Goal: Task Accomplishment & Management: Complete application form

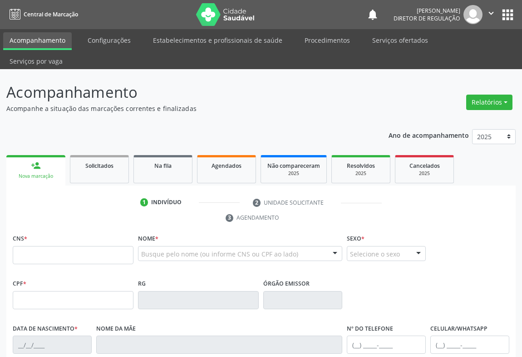
click at [106, 246] on input "text" at bounding box center [73, 255] width 121 height 18
click at [379, 48] on li "Serviços ofertados" at bounding box center [400, 41] width 69 height 18
click at [382, 45] on link "Serviços ofertados" at bounding box center [400, 40] width 69 height 16
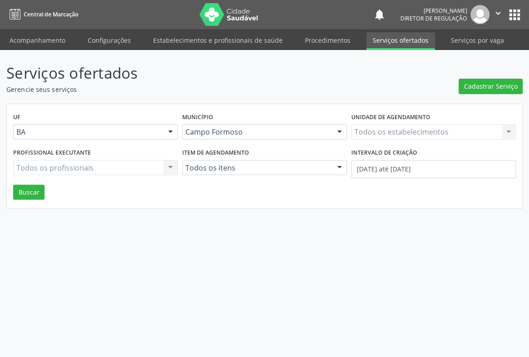
click at [394, 134] on div "Todos os estabelecimentos Todos os estabelecimentos Nenhum resultado encontrado…" at bounding box center [433, 131] width 164 height 15
click at [394, 134] on div "Todos os estabelecimentos Todos os estabelecimentos Academia da Saude Analise D…" at bounding box center [433, 131] width 164 height 15
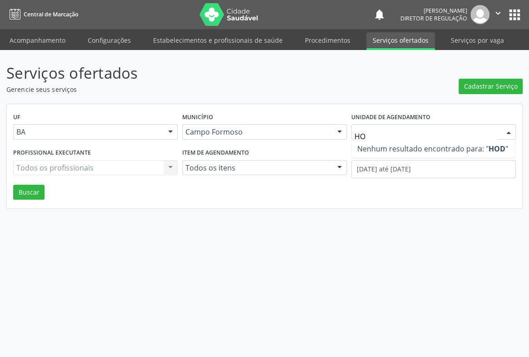
type input "HOS"
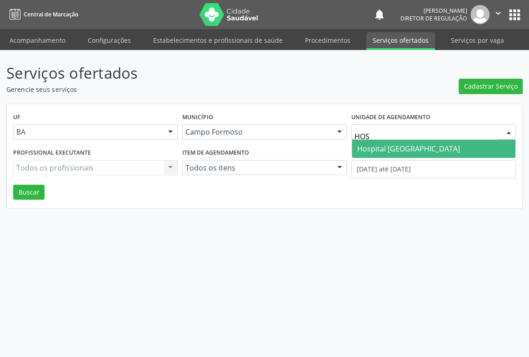
click at [397, 146] on span "Hospital [GEOGRAPHIC_DATA]" at bounding box center [408, 149] width 103 height 10
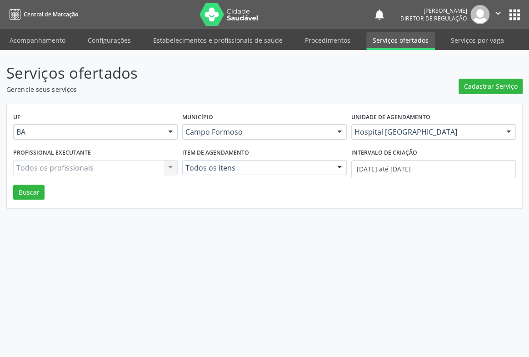
click at [104, 164] on div "Todos os profissionais Todos os profissionais Nenhum resultado encontrado para:…" at bounding box center [95, 167] width 164 height 15
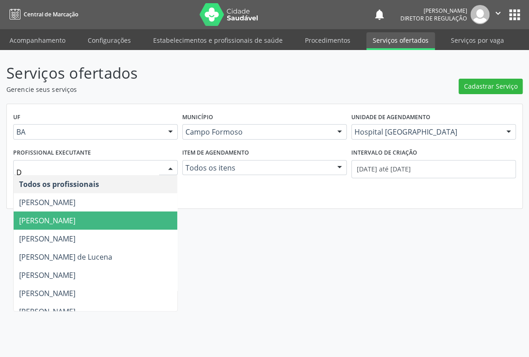
type input "DA"
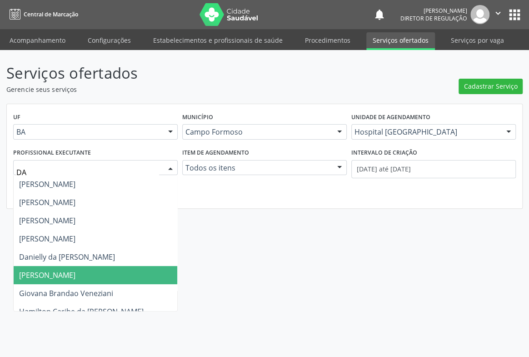
click at [75, 270] on span "[PERSON_NAME]" at bounding box center [47, 275] width 56 height 10
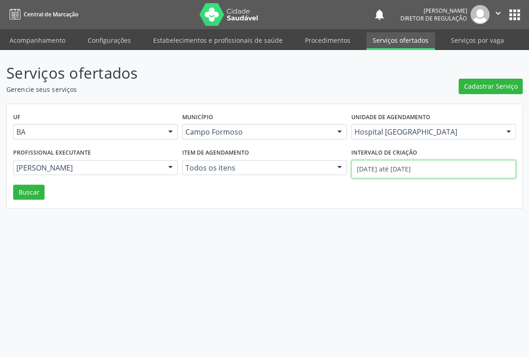
click at [365, 173] on input "[DATE] até [DATE]" at bounding box center [433, 169] width 164 height 18
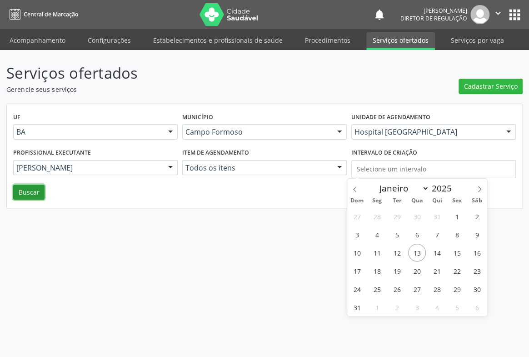
click at [33, 197] on button "Buscar" at bounding box center [28, 191] width 31 height 15
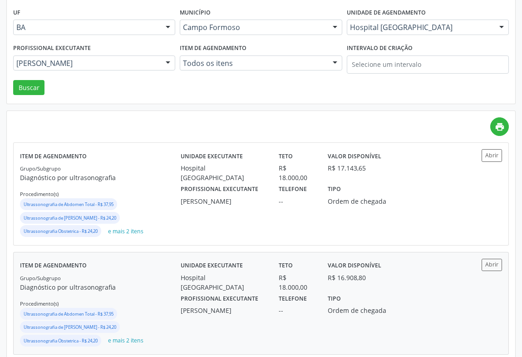
scroll to position [165, 0]
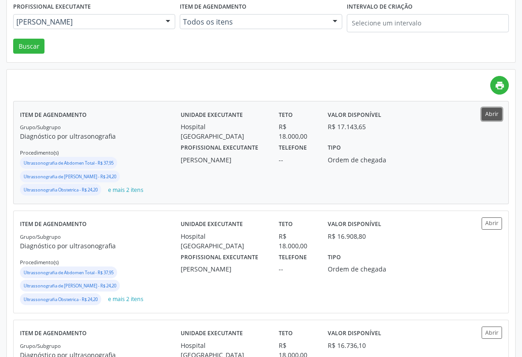
click at [483, 108] on button "Abrir" at bounding box center [492, 114] width 20 height 12
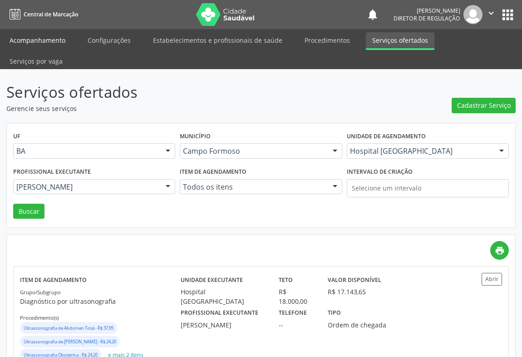
click at [31, 44] on link "Acompanhamento" at bounding box center [37, 40] width 69 height 16
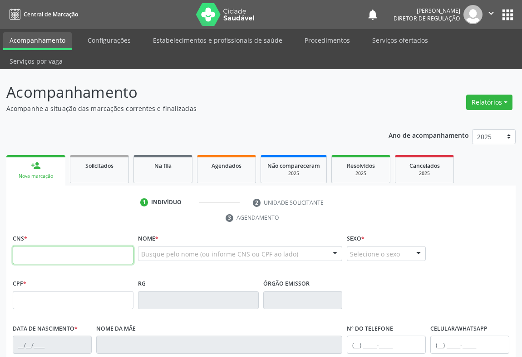
click at [43, 246] on input "text" at bounding box center [73, 255] width 121 height 18
type input "704 2092 7854 3980"
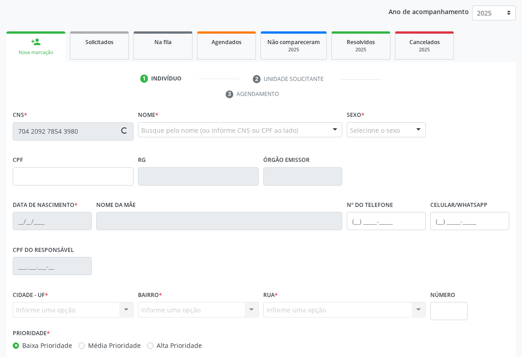
type input "60725"
type input "2[DATE]"
type input "[PHONE_NUMBER]"
type input "104.522.615-70"
type input "S/N"
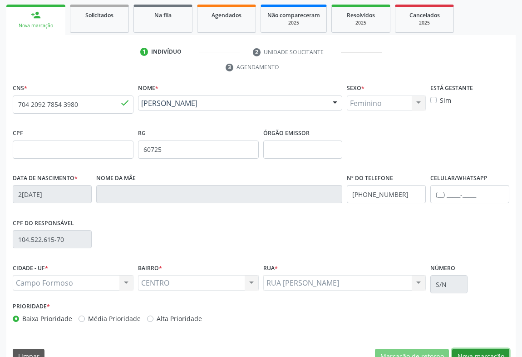
drag, startPoint x: 491, startPoint y: 335, endPoint x: 280, endPoint y: 246, distance: 229.8
click at [490, 348] on button "Nova marcação" at bounding box center [480, 355] width 57 height 15
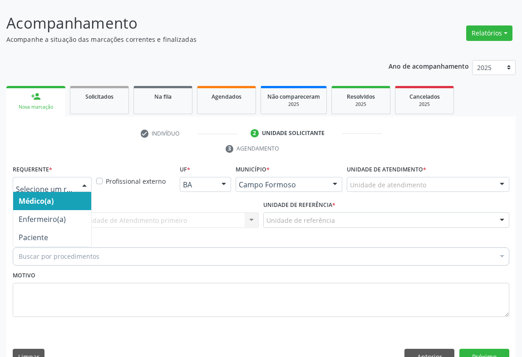
click at [73, 177] on div at bounding box center [52, 184] width 79 height 15
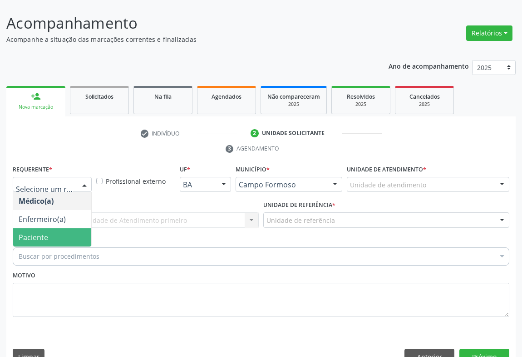
drag, startPoint x: 65, startPoint y: 215, endPoint x: 136, endPoint y: 200, distance: 72.9
click at [67, 228] on span "Paciente" at bounding box center [52, 237] width 78 height 18
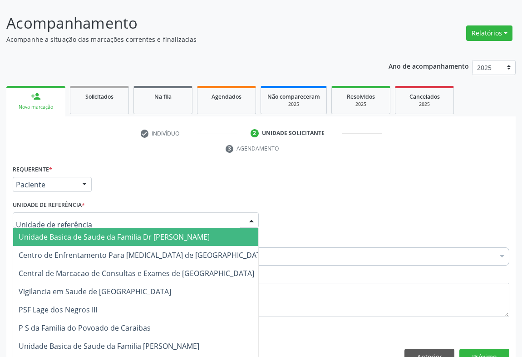
drag, startPoint x: 136, startPoint y: 200, endPoint x: 125, endPoint y: 248, distance: 49.0
click at [137, 212] on div at bounding box center [136, 219] width 246 height 15
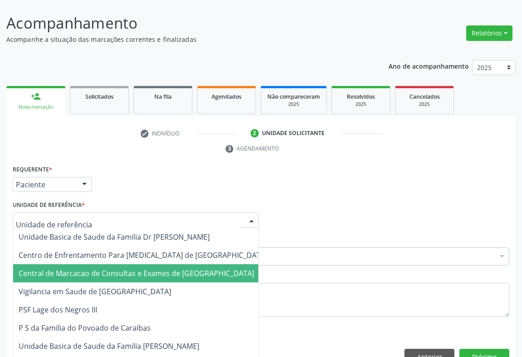
drag, startPoint x: 126, startPoint y: 250, endPoint x: 174, endPoint y: 241, distance: 48.6
click at [130, 268] on span "Central de Marcacao de Consultas e Exames de [GEOGRAPHIC_DATA]" at bounding box center [137, 273] width 236 height 10
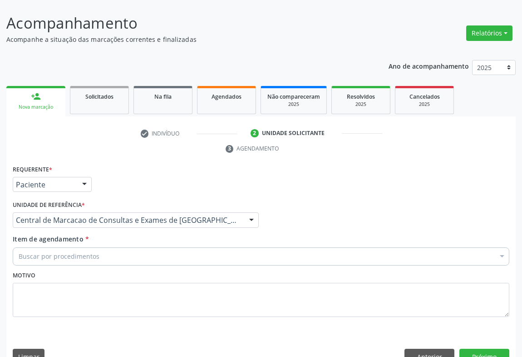
click at [186, 247] on div "Buscar por procedimentos" at bounding box center [261, 256] width 497 height 18
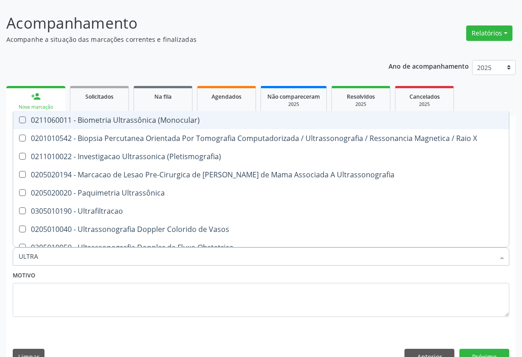
type input "ULTRAS"
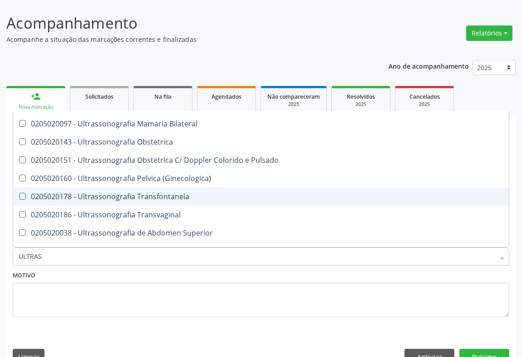
scroll to position [165, 0]
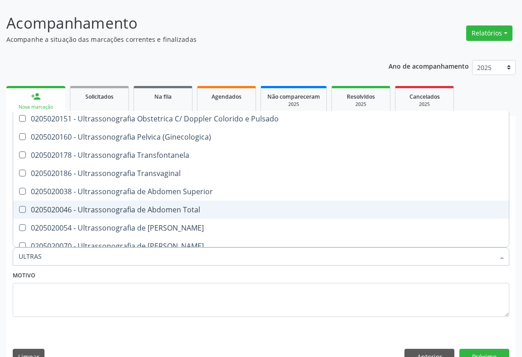
click at [197, 206] on div "0205020046 - Ultrassonografia de Abdomen Total" at bounding box center [261, 209] width 485 height 7
checkbox Total "true"
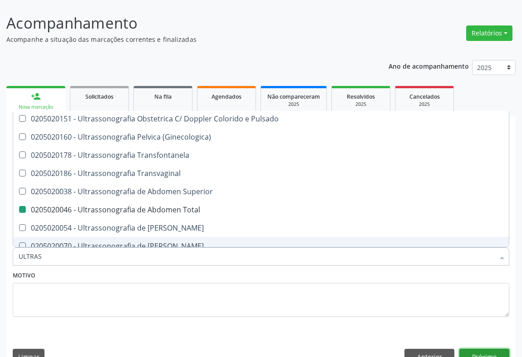
click at [484, 348] on button "Próximo" at bounding box center [485, 355] width 50 height 15
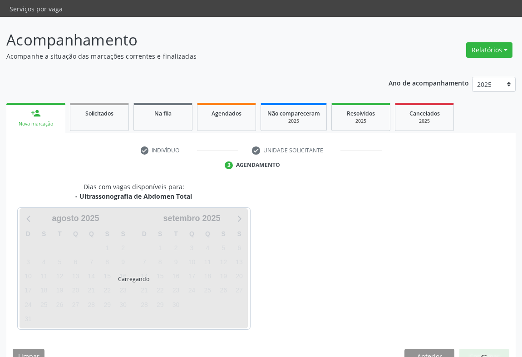
scroll to position [0, 0]
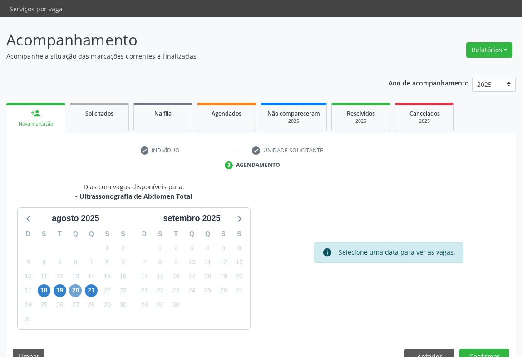
click at [74, 284] on span "20" at bounding box center [75, 290] width 13 height 13
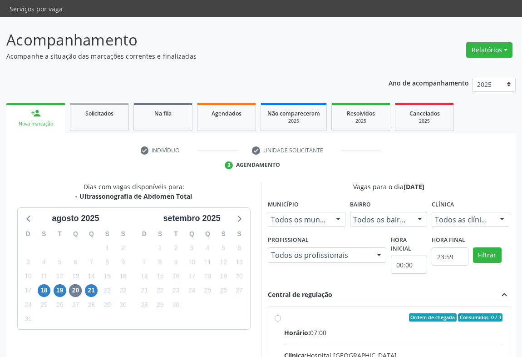
click at [352, 313] on div "Ordem de chegada Consumidos: 0 / 3" at bounding box center [393, 317] width 218 height 8
click at [281, 313] on input "Ordem de chegada Consumidos: 0 / 3 Horário: 07:00 Clínica: Hospital [GEOGRAPHIC…" at bounding box center [278, 317] width 6 height 8
radio input "true"
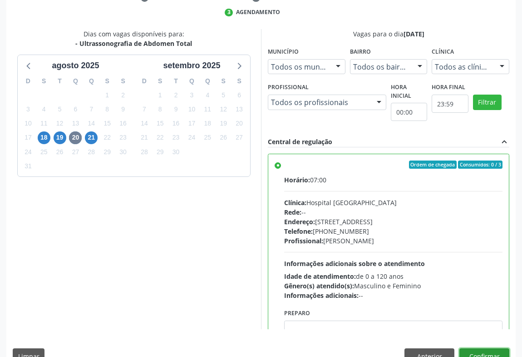
click at [490, 348] on button "Confirmar" at bounding box center [485, 355] width 50 height 15
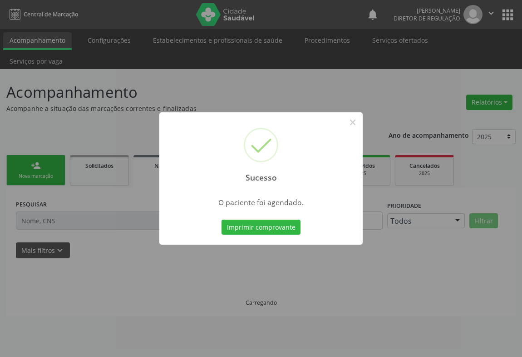
scroll to position [0, 0]
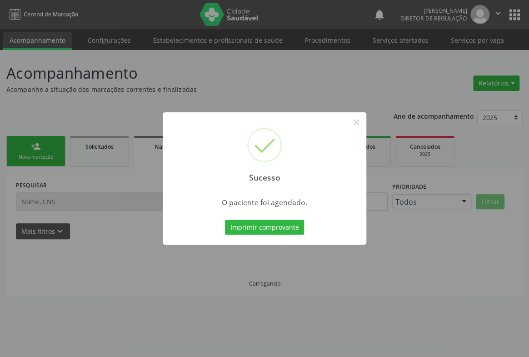
click at [225, 219] on button "Imprimir comprovante" at bounding box center [264, 226] width 79 height 15
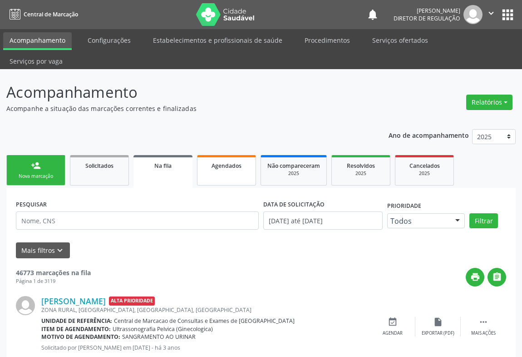
click at [218, 157] on link "Agendados" at bounding box center [226, 170] width 59 height 30
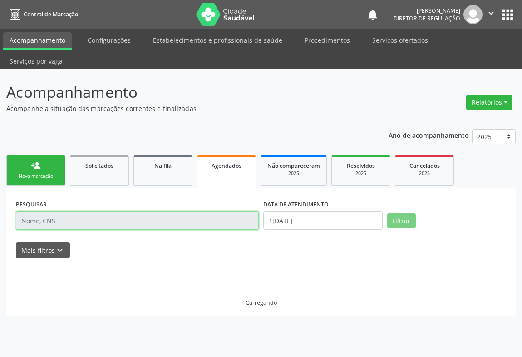
click at [44, 211] on input "text" at bounding box center [137, 220] width 243 height 18
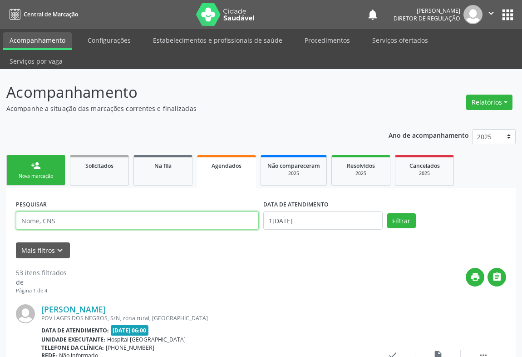
click at [44, 211] on input "text" at bounding box center [137, 220] width 243 height 18
paste input "704 2092 7854 3980"
type input "704 2092 7854 3980"
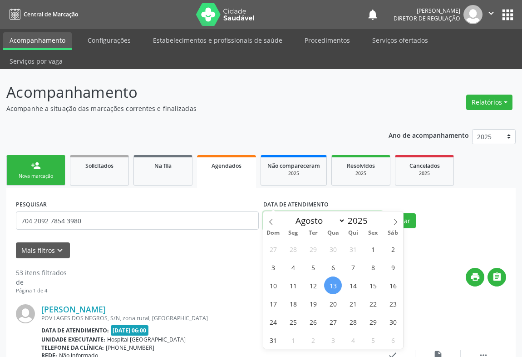
click at [355, 211] on input "1[DATE]" at bounding box center [322, 220] width 119 height 18
click at [412, 213] on button "Filtrar" at bounding box center [401, 220] width 29 height 15
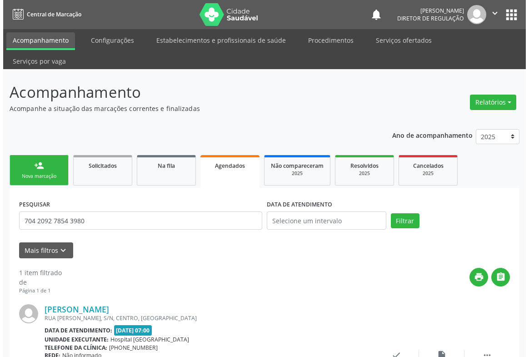
scroll to position [64, 0]
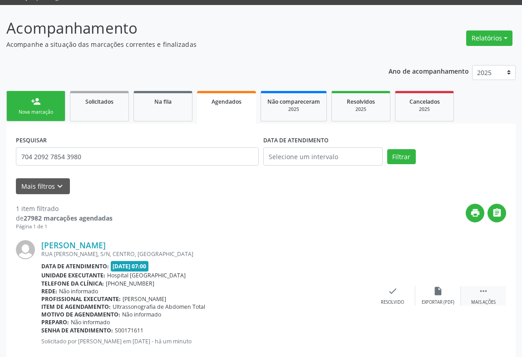
click at [494, 286] on div " Mais ações" at bounding box center [483, 296] width 45 height 20
click at [358, 286] on div "cancel Cancelar" at bounding box center [347, 296] width 45 height 20
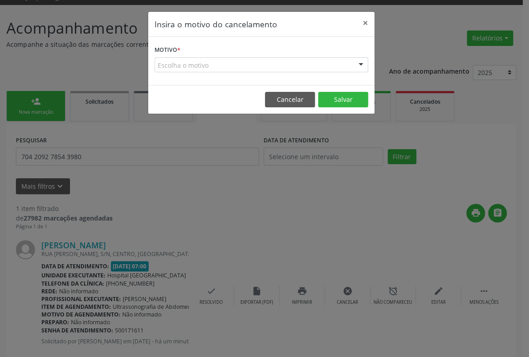
click at [346, 70] on div "Escolha o motivo" at bounding box center [260, 64] width 213 height 15
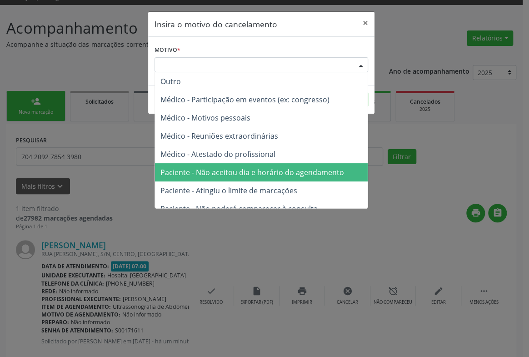
click at [333, 177] on span "Paciente - Não aceitou dia e horário do agendamento" at bounding box center [261, 172] width 213 height 18
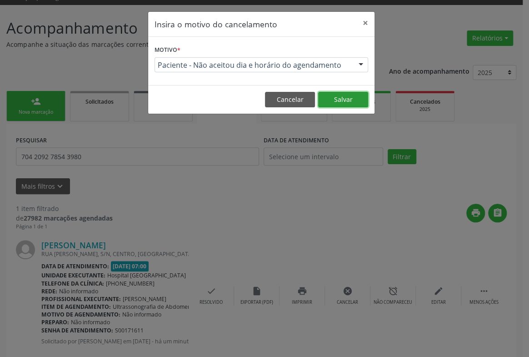
click at [356, 95] on button "Salvar" at bounding box center [343, 99] width 50 height 15
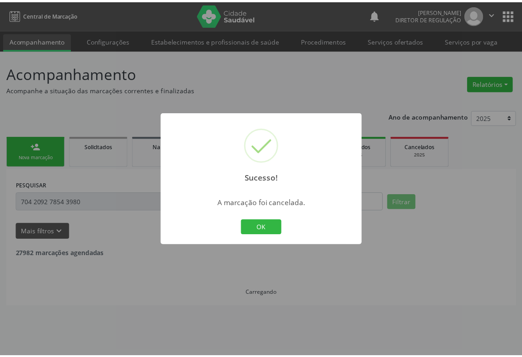
scroll to position [0, 0]
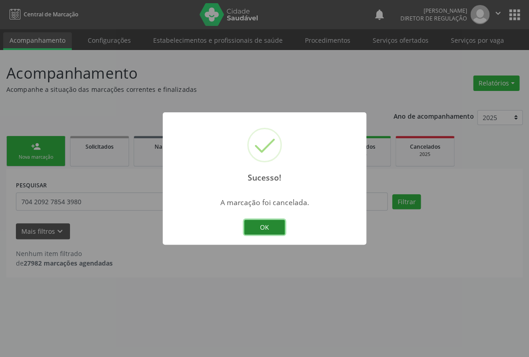
click at [268, 219] on button "OK" at bounding box center [264, 226] width 41 height 15
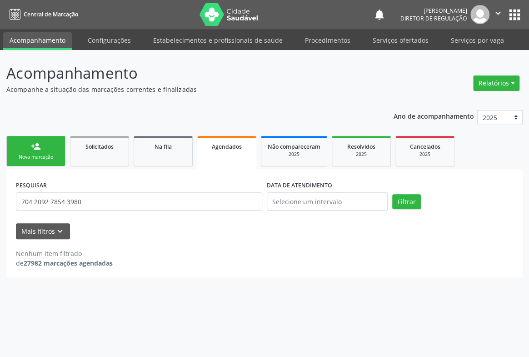
click at [51, 154] on div "Nova marcação" at bounding box center [35, 157] width 45 height 7
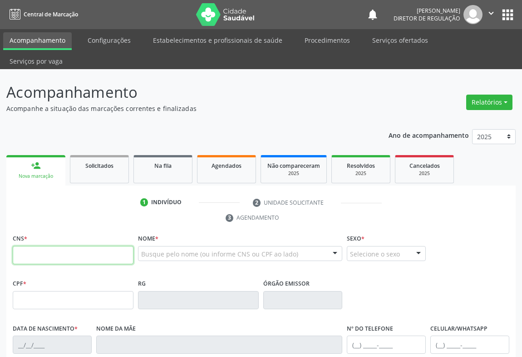
click at [45, 246] on input "text" at bounding box center [73, 255] width 121 height 18
type input "706 3097 2504 3171"
type input "0863983340"
type input "[DATE]"
type input "[PHONE_NUMBER]"
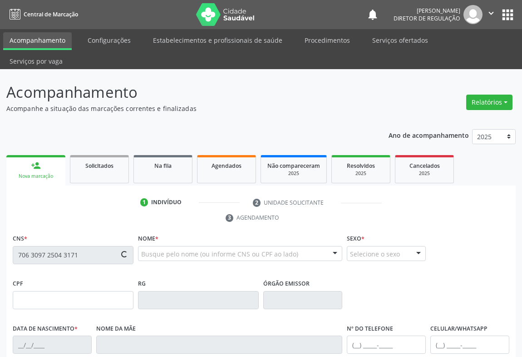
type input "[PHONE_NUMBER]"
type input "957.773.505-34"
type input "S/N"
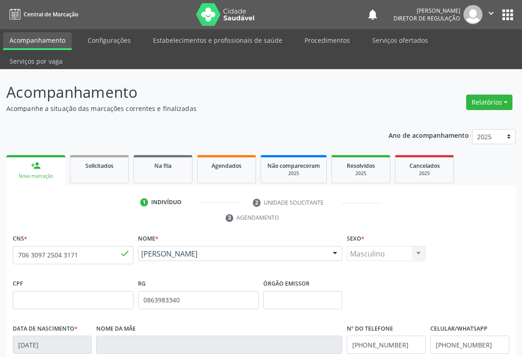
scroll to position [150, 0]
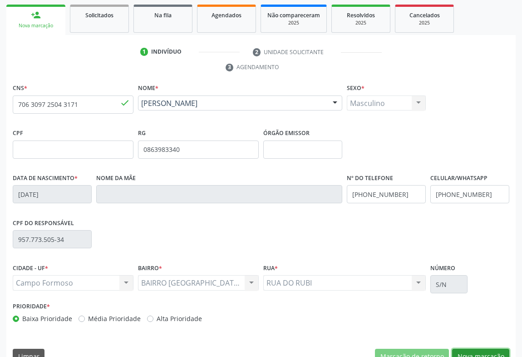
click at [469, 348] on button "Nova marcação" at bounding box center [480, 355] width 57 height 15
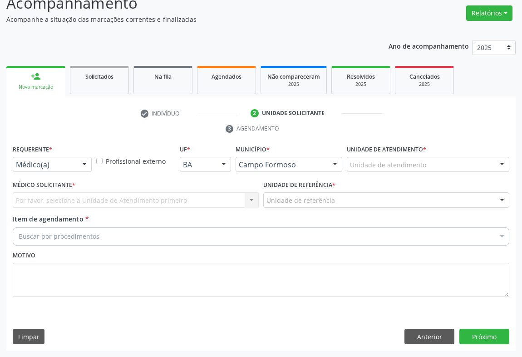
scroll to position [69, 0]
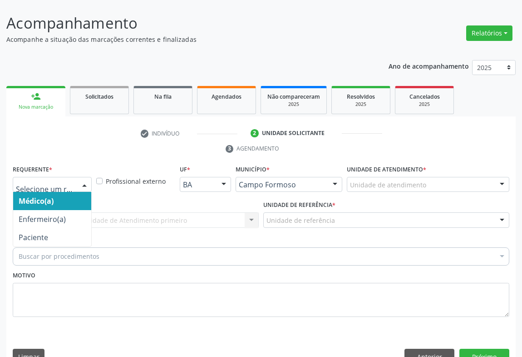
click at [77, 177] on div "Médico(a) Enfermeiro(a) Paciente Nenhum resultado encontrado para: " " Não há n…" at bounding box center [52, 184] width 79 height 15
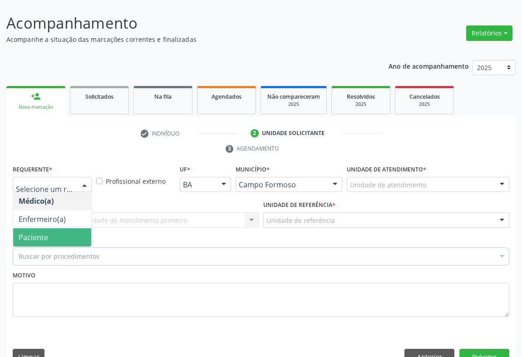
drag, startPoint x: 47, startPoint y: 217, endPoint x: 177, endPoint y: 213, distance: 129.5
click at [47, 228] on span "Paciente" at bounding box center [52, 237] width 78 height 18
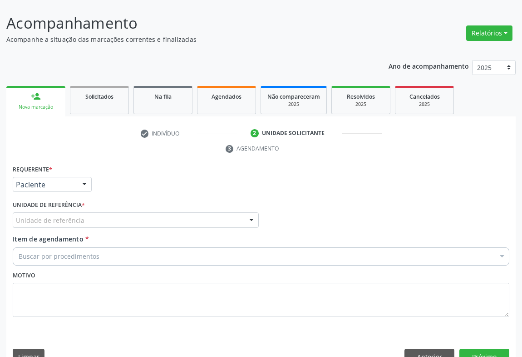
click at [179, 212] on div "Unidade de referência" at bounding box center [136, 219] width 246 height 15
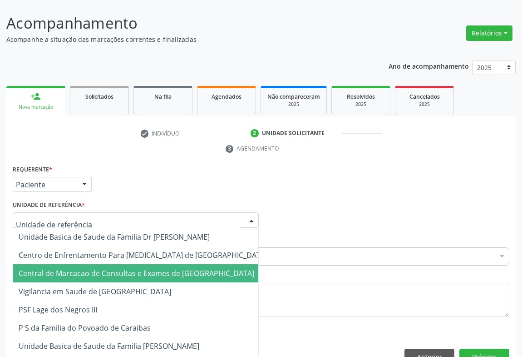
click at [119, 268] on span "Central de Marcacao de Consultas e Exames de [GEOGRAPHIC_DATA]" at bounding box center [137, 273] width 236 height 10
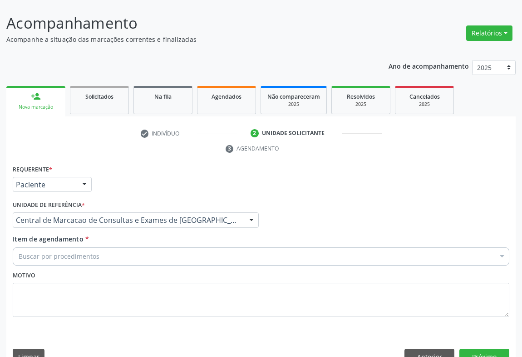
click at [199, 247] on div "Buscar por procedimentos" at bounding box center [261, 256] width 497 height 18
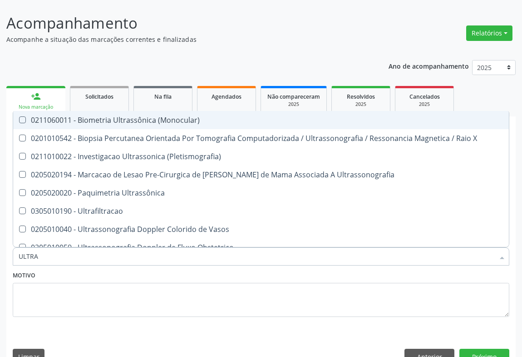
type input "ULTRAS"
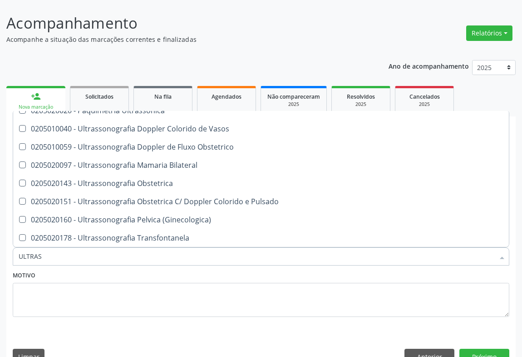
scroll to position [206, 0]
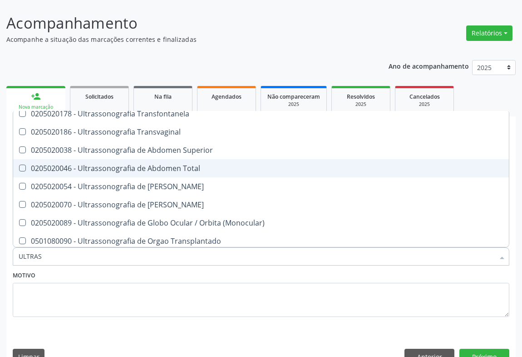
click at [171, 164] on div "0205020046 - Ultrassonografia de Abdomen Total" at bounding box center [261, 167] width 485 height 7
checkbox Total "true"
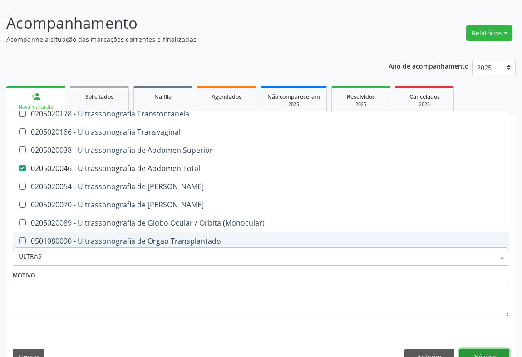
click at [498, 348] on button "Próximo" at bounding box center [485, 355] width 50 height 15
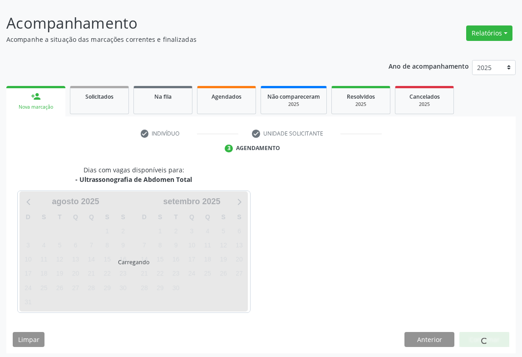
scroll to position [0, 0]
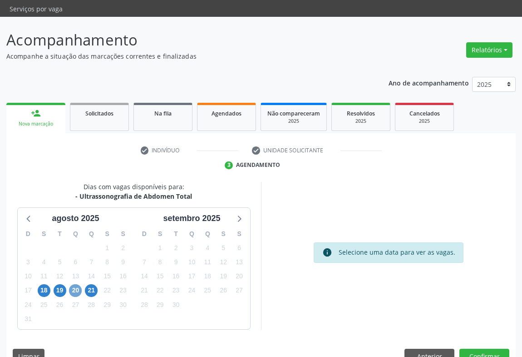
click at [74, 284] on span "20" at bounding box center [75, 290] width 13 height 13
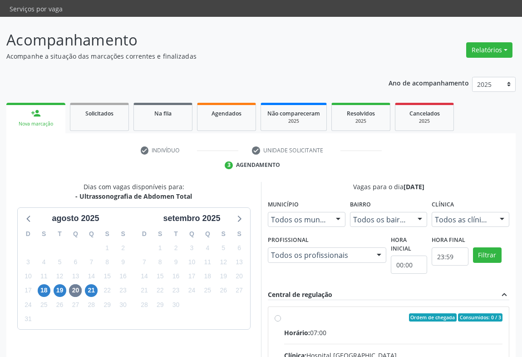
click at [319, 327] on div "Horário: 07:00" at bounding box center [393, 332] width 218 height 10
click at [281, 313] on input "Ordem de chegada Consumidos: 0 / 3 Horário: 07:00 Clínica: Hospital [GEOGRAPHIC…" at bounding box center [278, 317] width 6 height 8
radio input "true"
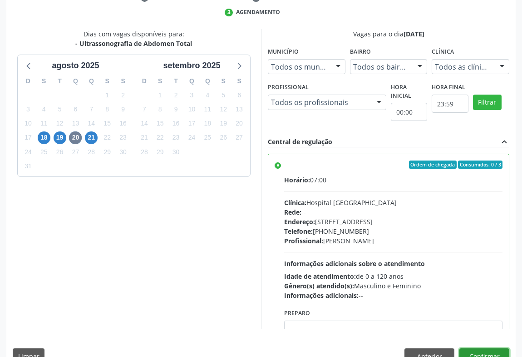
click at [491, 348] on button "Confirmar" at bounding box center [485, 355] width 50 height 15
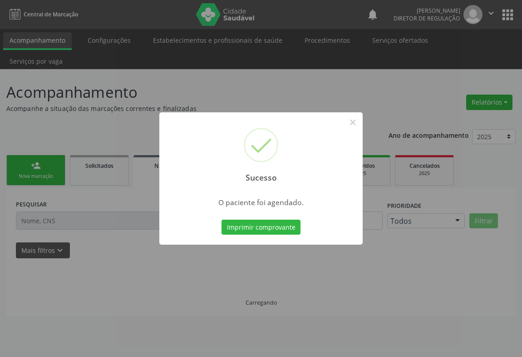
scroll to position [0, 0]
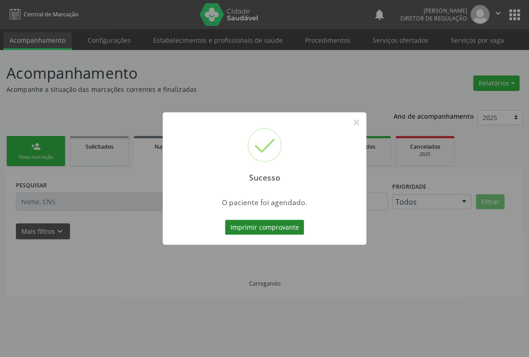
click at [276, 226] on button "Imprimir comprovante" at bounding box center [264, 226] width 79 height 15
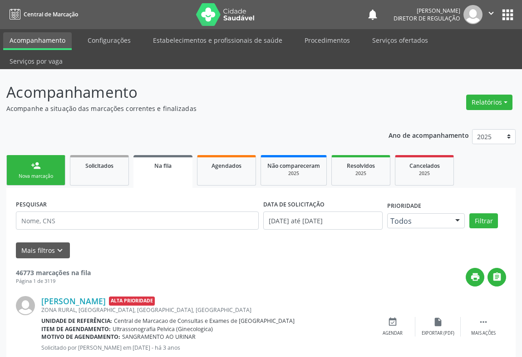
click at [39, 160] on div "person_add" at bounding box center [36, 165] width 10 height 10
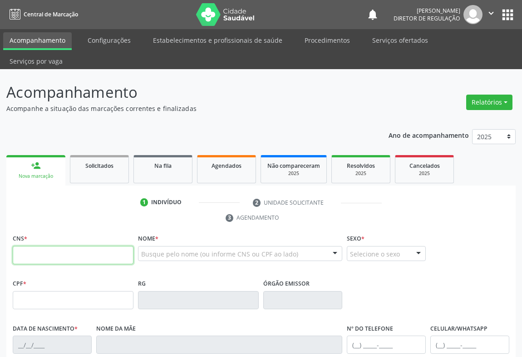
click at [38, 246] on input "text" at bounding box center [73, 255] width 121 height 18
type input "708 9007 9920 2012"
type input "2222990963"
type input "0[DATE]"
type input "[PHONE_NUMBER]"
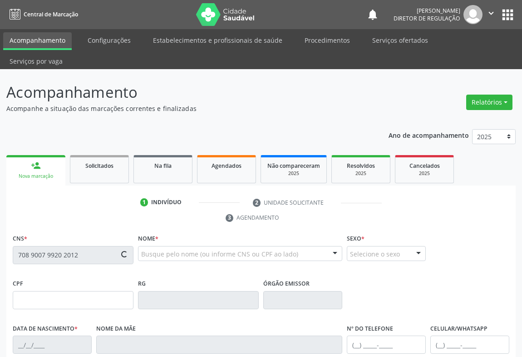
type input "[PHONE_NUMBER]"
type input "098.788.215-52"
type input "SN"
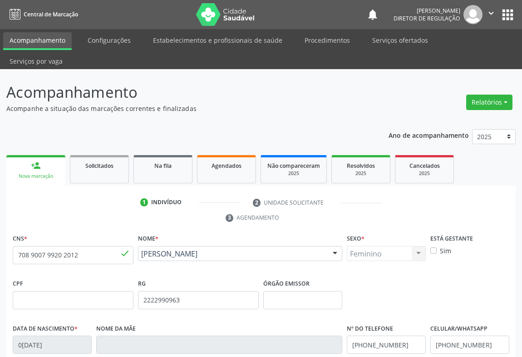
scroll to position [150, 0]
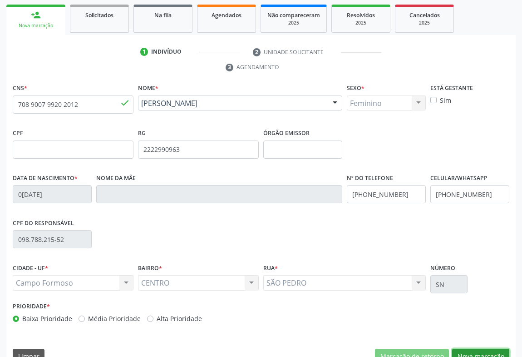
drag, startPoint x: 486, startPoint y: 336, endPoint x: 434, endPoint y: 302, distance: 62.0
click at [486, 348] on button "Nova marcação" at bounding box center [480, 355] width 57 height 15
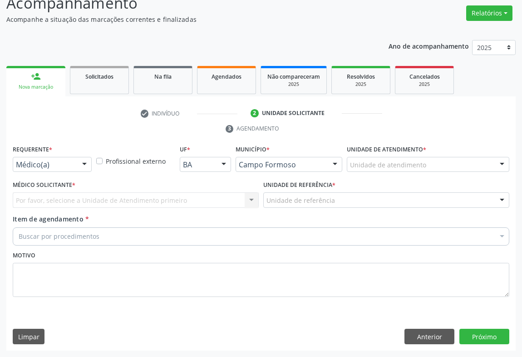
scroll to position [69, 0]
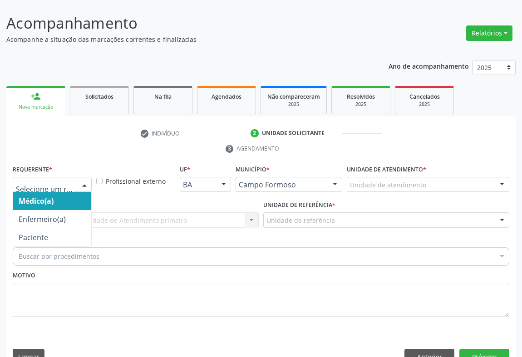
click at [84, 177] on div at bounding box center [85, 184] width 14 height 15
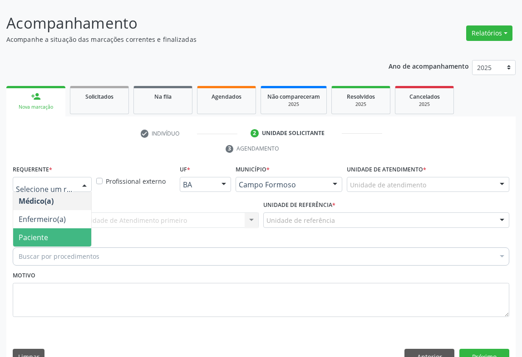
click at [82, 228] on span "Paciente" at bounding box center [52, 237] width 78 height 18
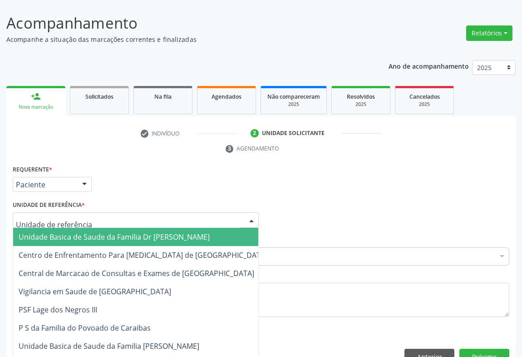
click at [128, 212] on div at bounding box center [136, 219] width 246 height 15
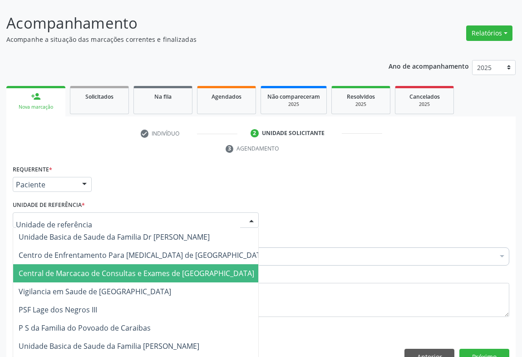
click at [128, 268] on span "Central de Marcacao de Consultas e Exames de [GEOGRAPHIC_DATA]" at bounding box center [137, 273] width 236 height 10
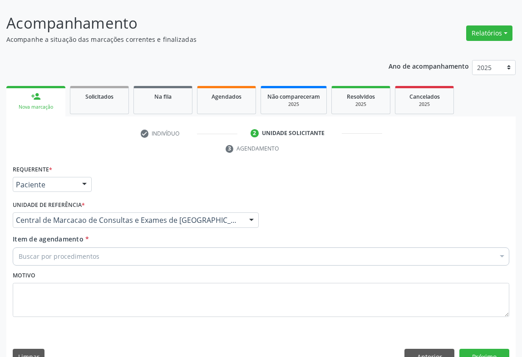
click at [142, 247] on div "Buscar por procedimentos" at bounding box center [261, 256] width 497 height 18
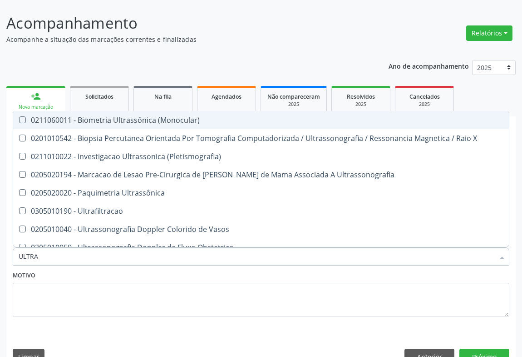
type input "ULTRAS"
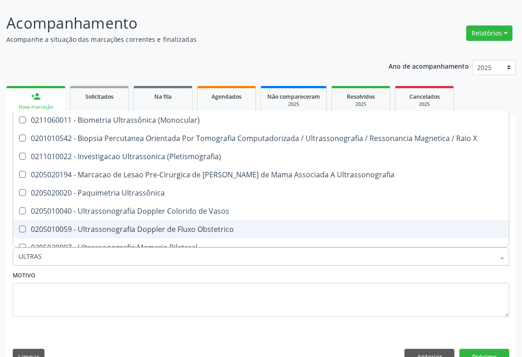
scroll to position [82, 0]
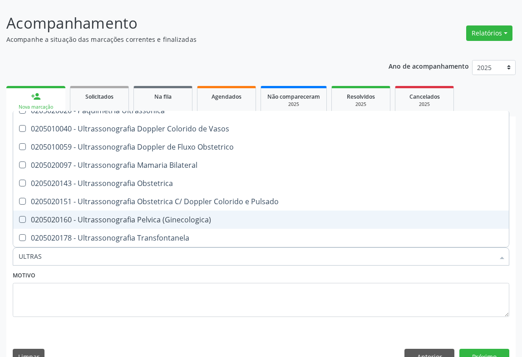
click at [197, 216] on div "0205020160 - Ultrassonografia Pelvica (Ginecologica)" at bounding box center [261, 219] width 485 height 7
checkbox \(Ginecologica\) "true"
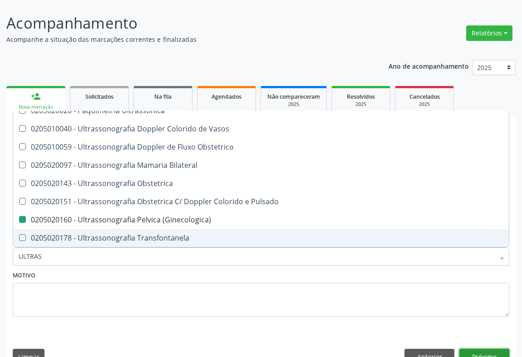
click at [483, 348] on button "Próximo" at bounding box center [485, 355] width 50 height 15
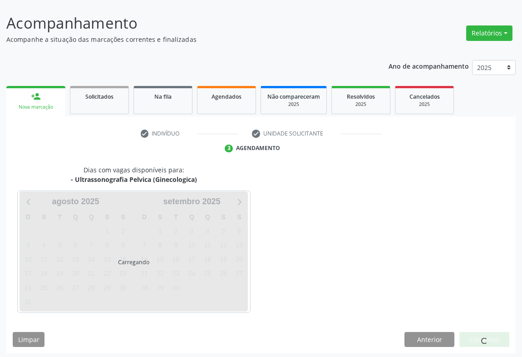
scroll to position [0, 0]
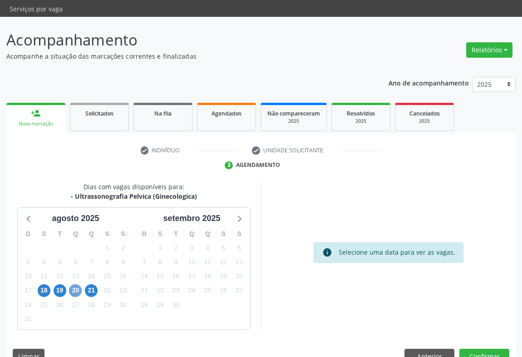
click at [77, 284] on span "20" at bounding box center [75, 290] width 13 height 13
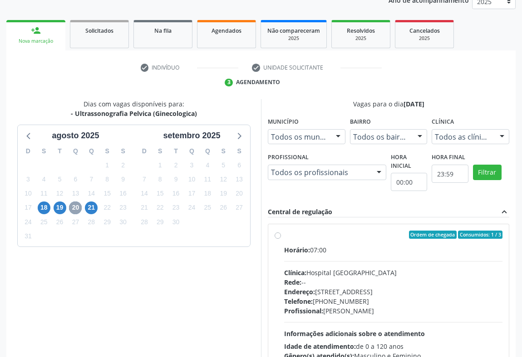
scroll to position [124, 0]
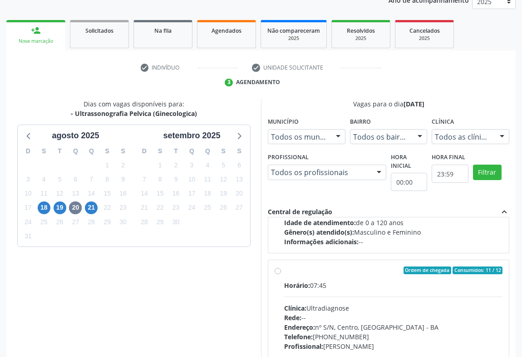
click at [326, 303] on div "Clínica: Ultradiagnose" at bounding box center [393, 308] width 218 height 10
click at [281, 274] on input "Ordem de chegada Consumidos: 11 / 12 Horário: 07:45 Clínica: Ultradiagnose Rede…" at bounding box center [278, 270] width 6 height 8
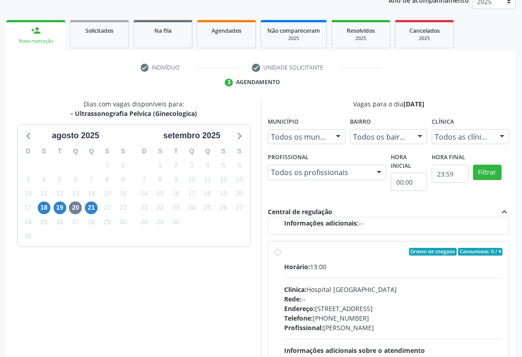
click at [358, 284] on div "Clínica: Hospital [GEOGRAPHIC_DATA]" at bounding box center [393, 289] width 218 height 10
click at [281, 256] on input "Ordem de chegada Consumidos: 0 / 4 Horário: 13:00 Clínica: Hospital [GEOGRAPHIC…" at bounding box center [278, 252] width 6 height 8
radio input "false"
radio input "true"
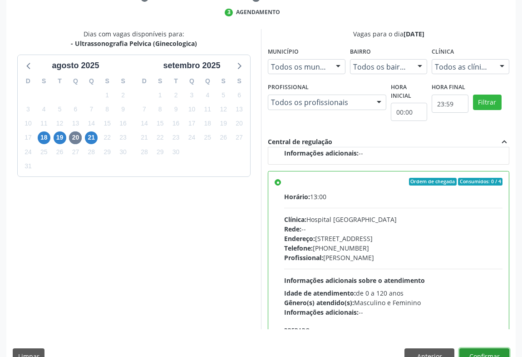
click at [476, 348] on button "Confirmar" at bounding box center [485, 355] width 50 height 15
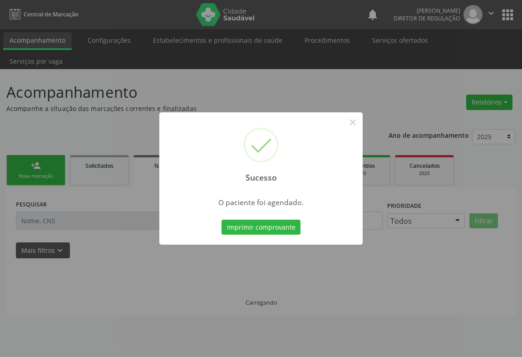
scroll to position [0, 0]
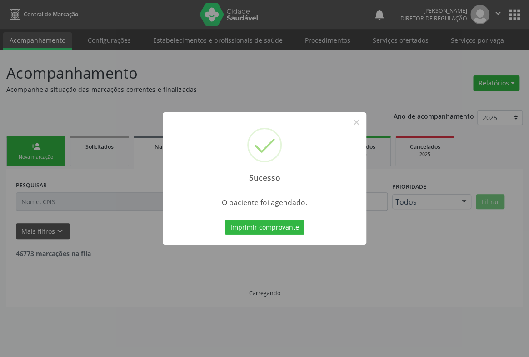
click at [225, 219] on button "Imprimir comprovante" at bounding box center [264, 226] width 79 height 15
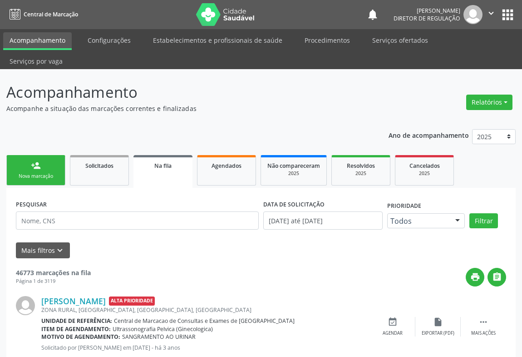
click at [40, 160] on div "person_add" at bounding box center [36, 165] width 10 height 10
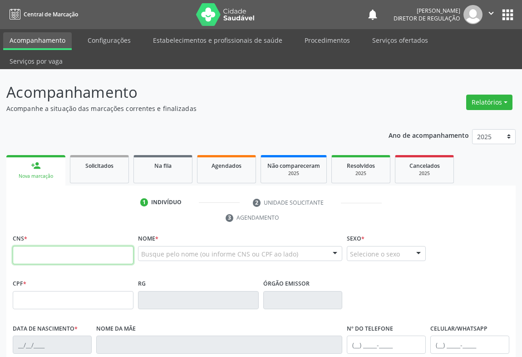
click at [36, 246] on input "text" at bounding box center [73, 255] width 121 height 18
type input "704 2012 3087 2189"
type input "2201905266"
type input "[DATE]"
type input "[PHONE_NUMBER]"
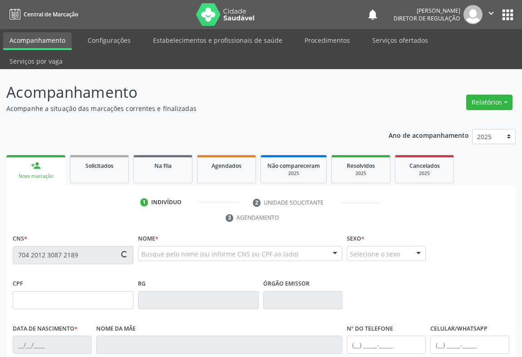
type input "[PHONE_NUMBER]"
type input "086.840.785-27"
type input "S/N"
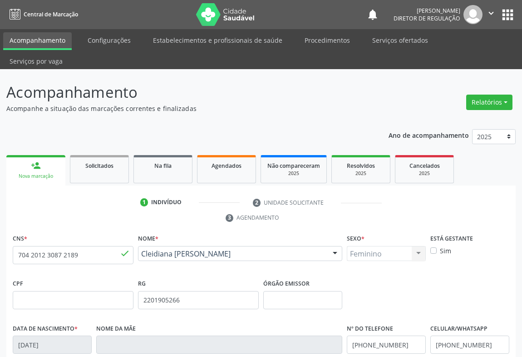
scroll to position [150, 0]
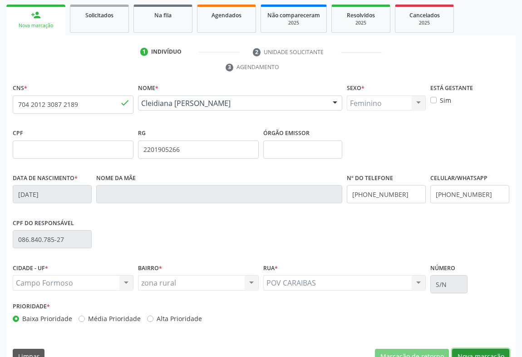
drag, startPoint x: 468, startPoint y: 331, endPoint x: 222, endPoint y: 176, distance: 291.1
click at [466, 327] on div "CNS * 704 2012 3087 2189 done Nome * Cleidiana Batista Cleidiana Batista CNS: 7…" at bounding box center [261, 225] width 510 height 289
drag, startPoint x: 481, startPoint y: 339, endPoint x: 316, endPoint y: 283, distance: 174.2
click at [471, 348] on button "Nova marcação" at bounding box center [480, 355] width 57 height 15
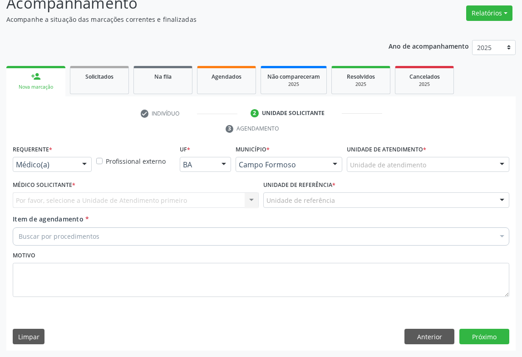
scroll to position [69, 0]
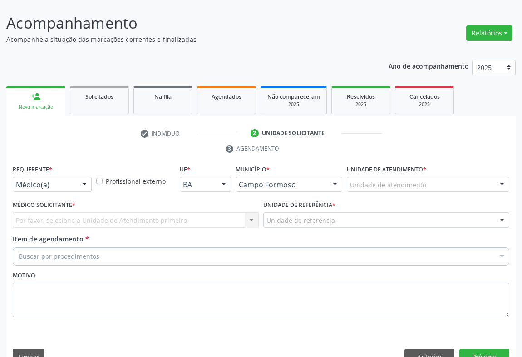
click at [78, 177] on div at bounding box center [85, 184] width 14 height 15
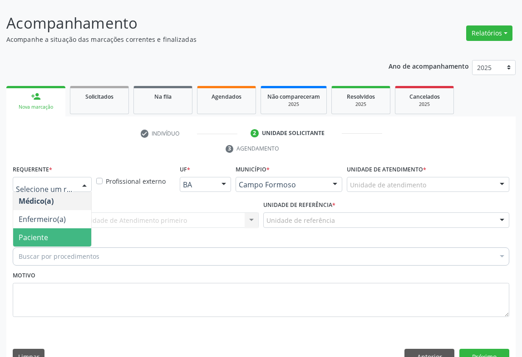
click at [75, 228] on span "Paciente" at bounding box center [52, 237] width 78 height 18
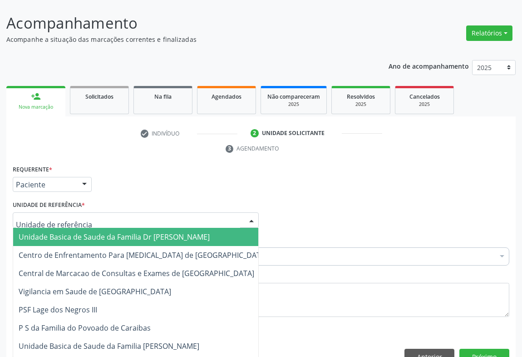
click at [141, 212] on div at bounding box center [136, 219] width 246 height 15
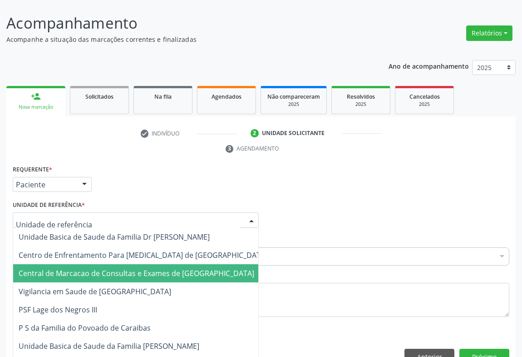
click at [145, 268] on span "Central de Marcacao de Consultas e Exames de [GEOGRAPHIC_DATA]" at bounding box center [137, 273] width 236 height 10
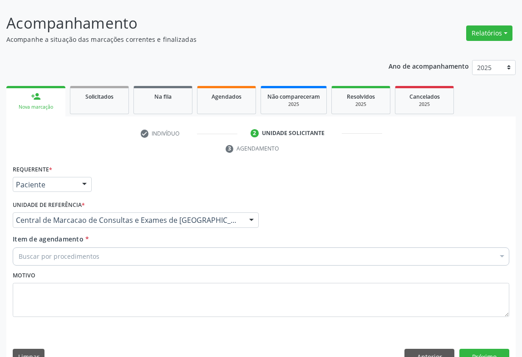
click at [177, 247] on div "Buscar por procedimentos" at bounding box center [261, 256] width 497 height 18
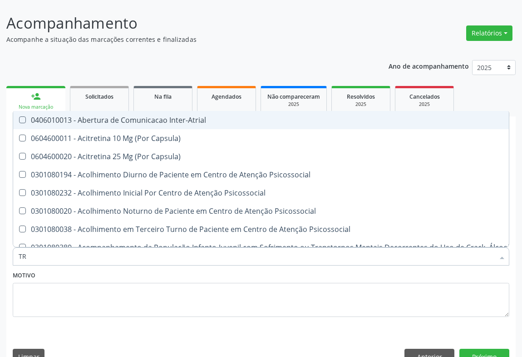
type input "T"
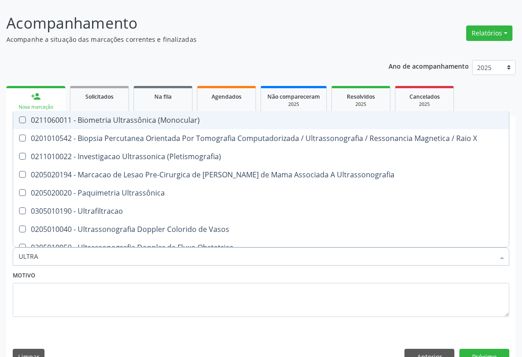
type input "ULTRAS"
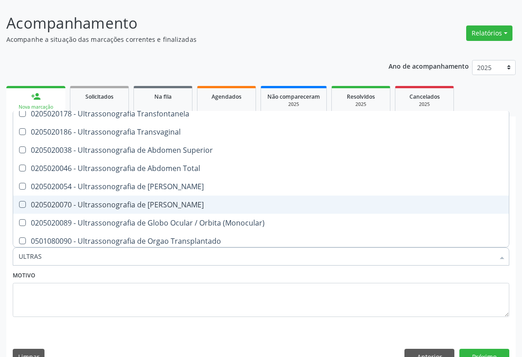
scroll to position [165, 0]
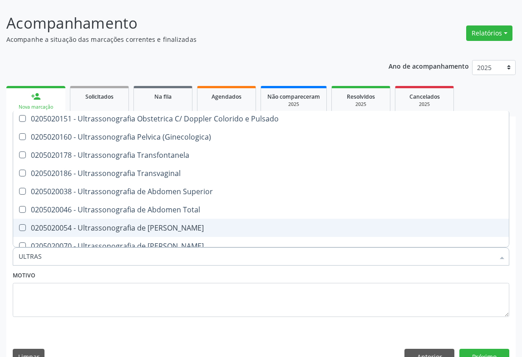
click at [195, 224] on div "0205020054 - Ultrassonografia de [PERSON_NAME]" at bounding box center [261, 227] width 485 height 7
checkbox Urinario "true"
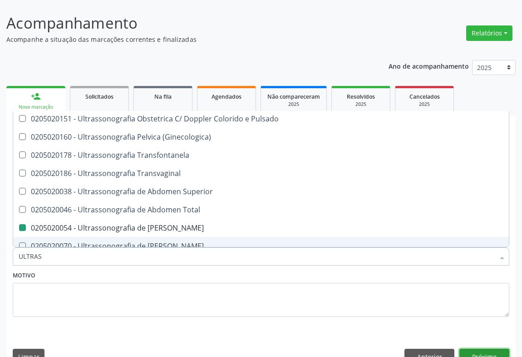
click at [491, 348] on button "Próximo" at bounding box center [485, 355] width 50 height 15
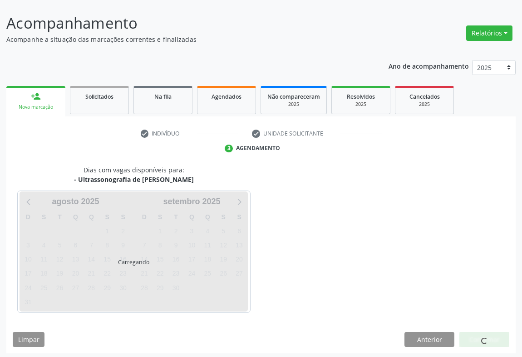
scroll to position [0, 0]
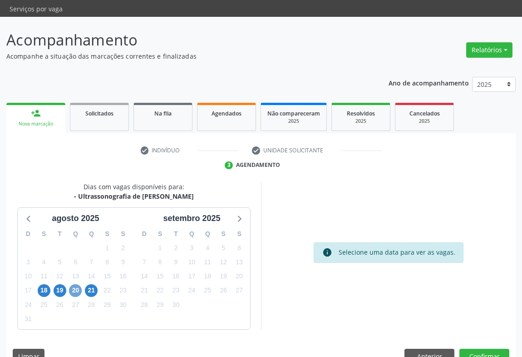
click at [78, 284] on span "20" at bounding box center [75, 290] width 13 height 13
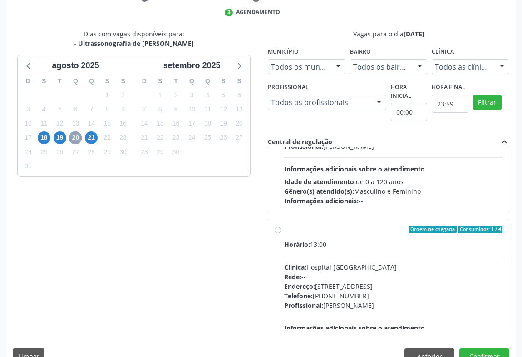
scroll to position [461, 0]
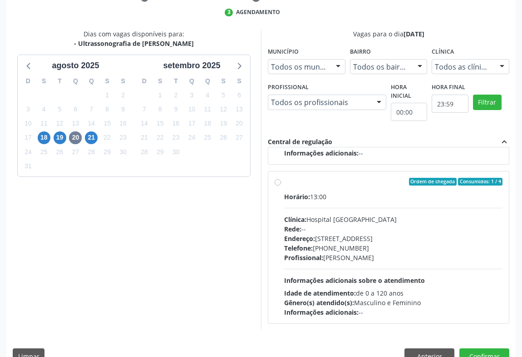
click at [369, 192] on div "Horário: 13:00 Clínica: Hospital [GEOGRAPHIC_DATA] Rede: -- Endereço: [STREET_A…" at bounding box center [393, 254] width 218 height 125
click at [281, 182] on input "Ordem de chegada Consumidos: 1 / 4 Horário: 13:00 Clínica: Hospital [GEOGRAPHIC…" at bounding box center [278, 182] width 6 height 8
radio input "true"
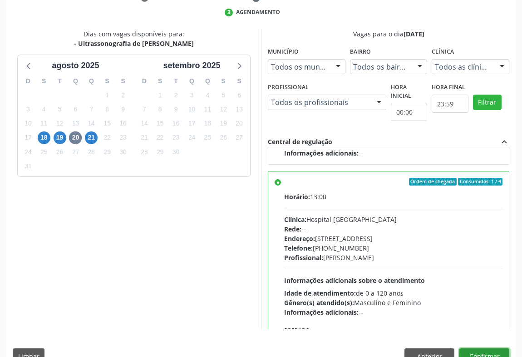
click at [486, 348] on button "Confirmar" at bounding box center [485, 355] width 50 height 15
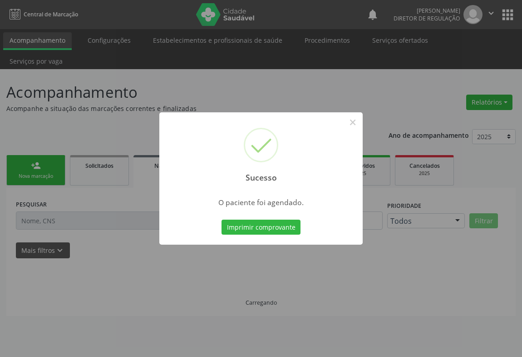
scroll to position [0, 0]
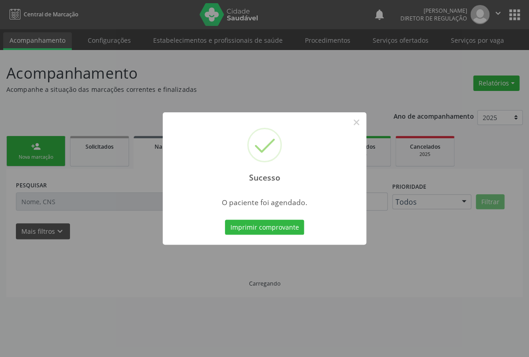
click at [225, 219] on button "Imprimir comprovante" at bounding box center [264, 226] width 79 height 15
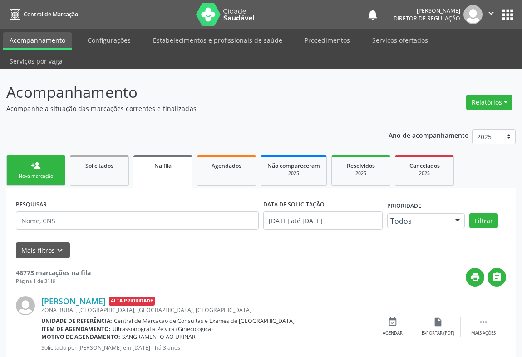
click at [34, 155] on link "person_add Nova marcação" at bounding box center [35, 170] width 59 height 30
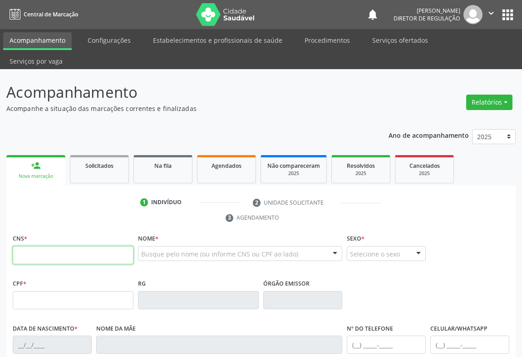
click at [37, 246] on input "text" at bounding box center [73, 255] width 121 height 18
type input "702 8011 6592 3568"
type input "028.848.275-10"
type input "1419393383"
type input "[DATE]"
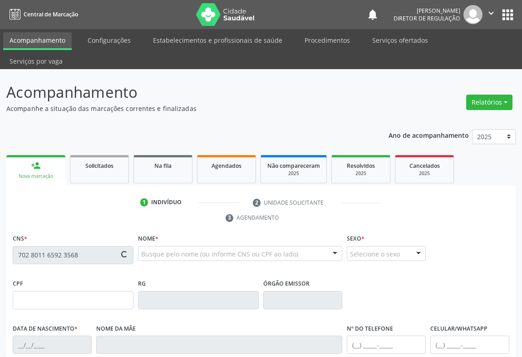
type input "[PERSON_NAME]"
type input "[PHONE_NUMBER]"
type input "028.848.275-10"
type input "04"
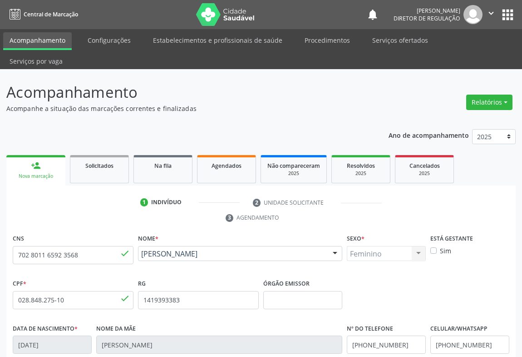
scroll to position [150, 0]
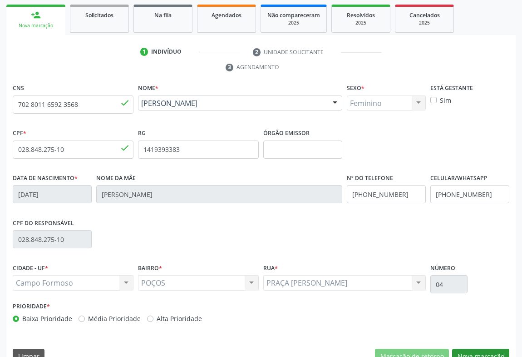
drag, startPoint x: 476, startPoint y: 326, endPoint x: 476, endPoint y: 332, distance: 5.9
click at [476, 328] on div "CNS 702 8011 6592 3568 done Nome * [PERSON_NAME] [PERSON_NAME] CNS: 702 8011 65…" at bounding box center [261, 225] width 510 height 289
click at [477, 348] on button "Nova marcação" at bounding box center [480, 355] width 57 height 15
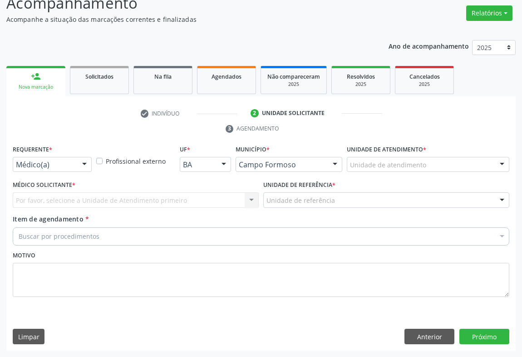
scroll to position [69, 0]
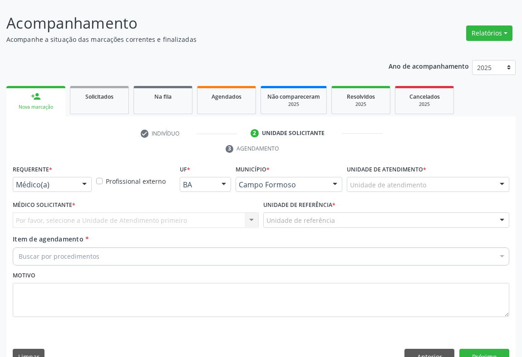
click at [82, 177] on div at bounding box center [85, 184] width 14 height 15
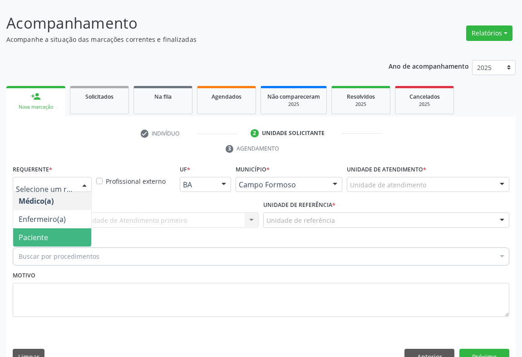
click at [72, 228] on span "Paciente" at bounding box center [52, 237] width 78 height 18
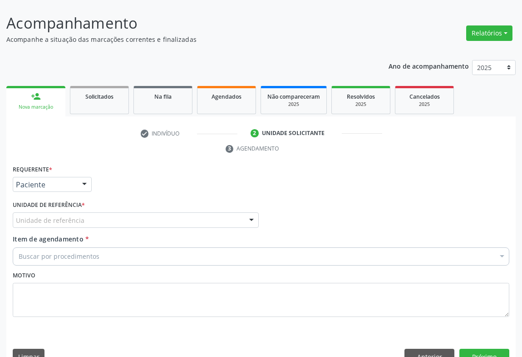
click at [132, 212] on div "Unidade de referência" at bounding box center [136, 219] width 246 height 15
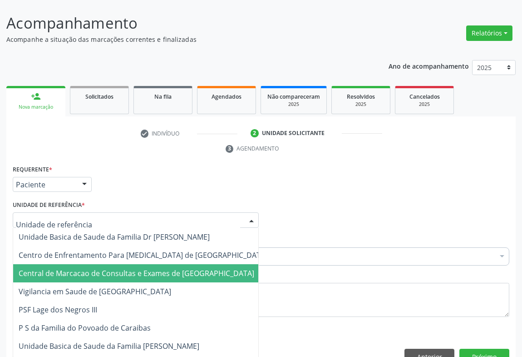
drag, startPoint x: 131, startPoint y: 245, endPoint x: 164, endPoint y: 231, distance: 35.8
click at [131, 264] on span "Central de Marcacao de Consultas e Exames de [GEOGRAPHIC_DATA]" at bounding box center [143, 273] width 260 height 18
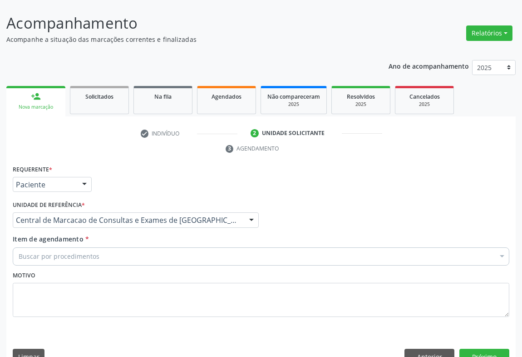
click at [164, 247] on div "Buscar por procedimentos" at bounding box center [261, 256] width 497 height 18
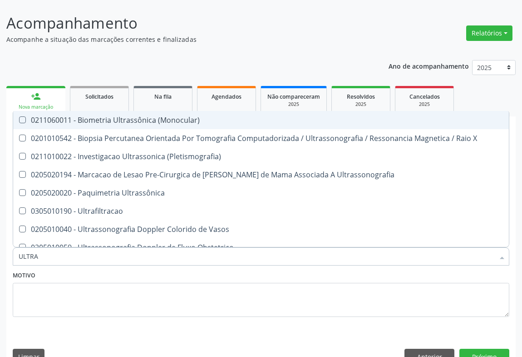
type input "ULTRAS"
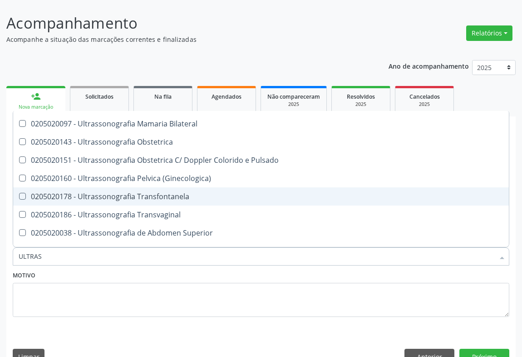
scroll to position [165, 0]
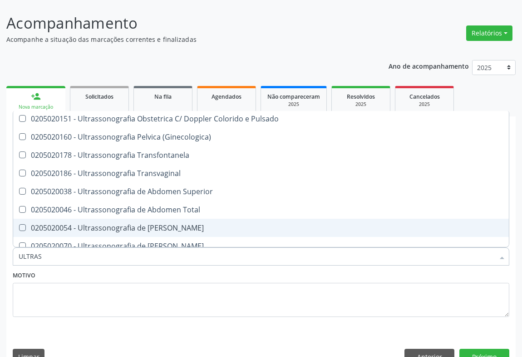
click at [171, 224] on div "0205020054 - Ultrassonografia de [PERSON_NAME]" at bounding box center [261, 227] width 485 height 7
checkbox Urinario "true"
click at [474, 348] on button "Próximo" at bounding box center [485, 355] width 50 height 15
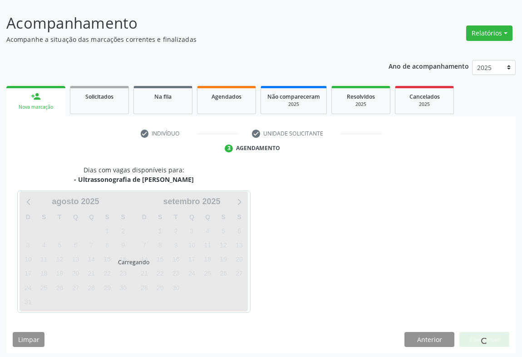
scroll to position [0, 0]
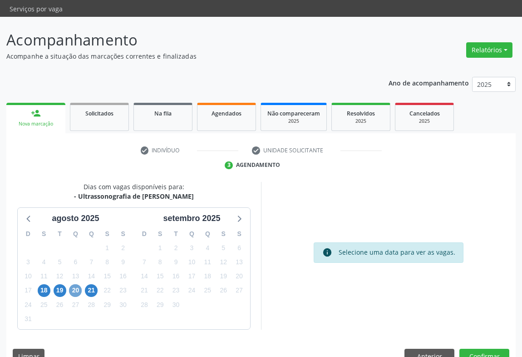
click at [77, 284] on span "20" at bounding box center [75, 290] width 13 height 13
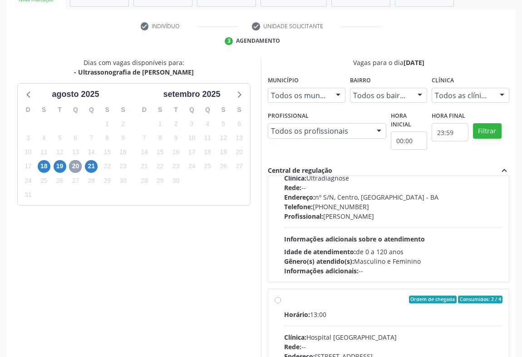
scroll to position [461, 0]
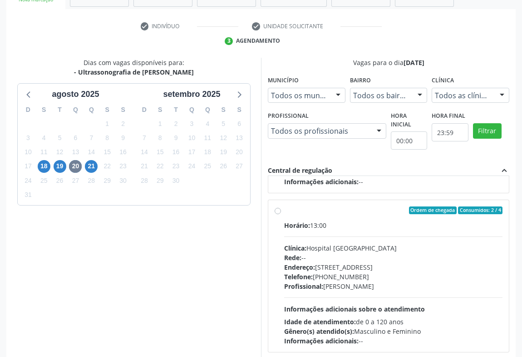
click at [344, 220] on div "Horário: 13:00" at bounding box center [393, 225] width 218 height 10
click at [281, 206] on input "Ordem de chegada Consumidos: 2 / 4 Horário: 13:00 Clínica: Hospital [GEOGRAPHIC…" at bounding box center [278, 210] width 6 height 8
radio input "true"
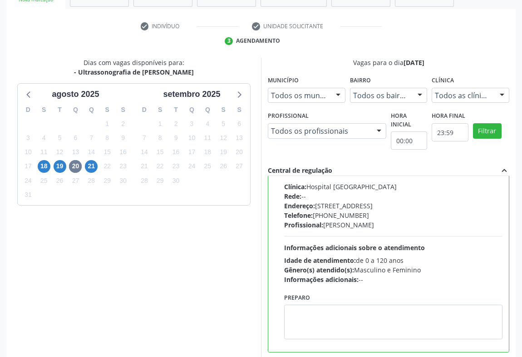
scroll to position [205, 0]
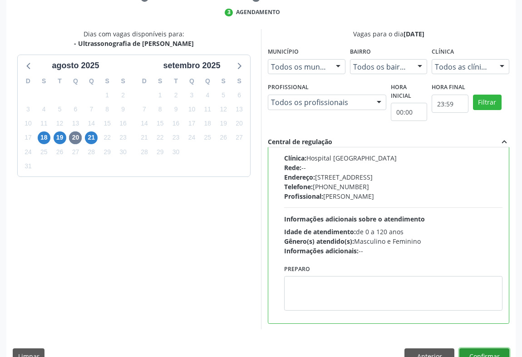
click at [487, 348] on button "Confirmar" at bounding box center [485, 355] width 50 height 15
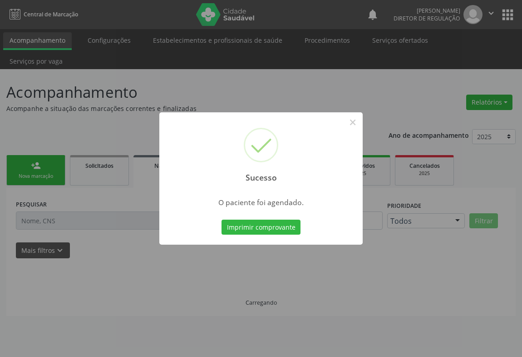
scroll to position [0, 0]
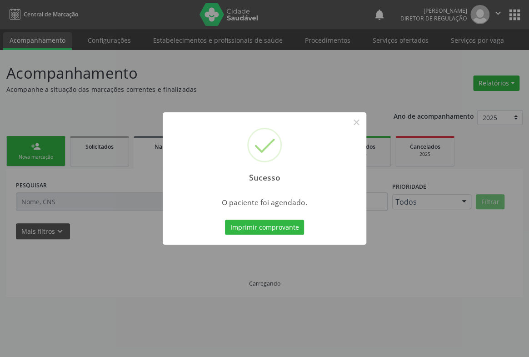
click at [225, 219] on button "Imprimir comprovante" at bounding box center [264, 226] width 79 height 15
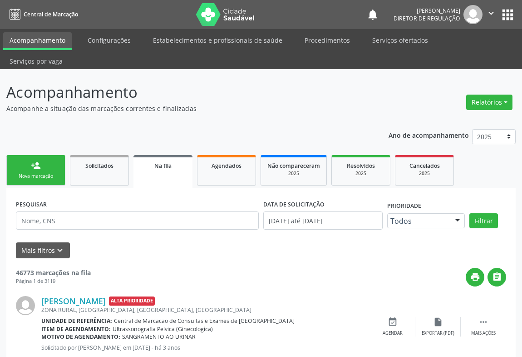
click at [45, 155] on link "person_add Nova marcação" at bounding box center [35, 170] width 59 height 30
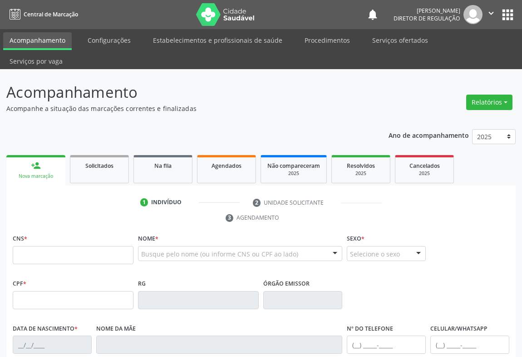
click at [36, 247] on fieldset "CNS *" at bounding box center [73, 251] width 121 height 39
click at [50, 246] on input "text" at bounding box center [73, 255] width 121 height 18
type input "700 8034 2667 3689"
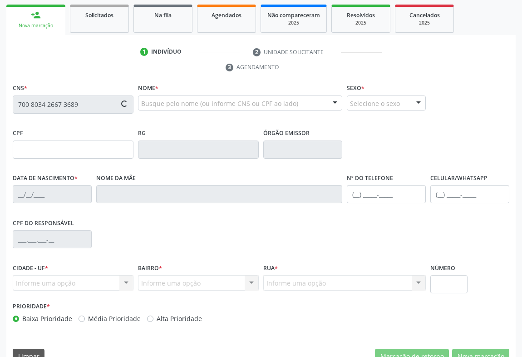
type input "[DATE]"
type input "s/n"
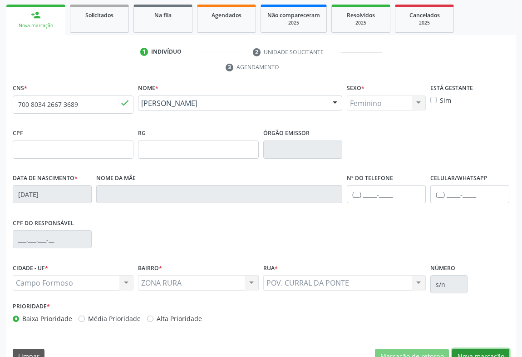
drag, startPoint x: 465, startPoint y: 330, endPoint x: 295, endPoint y: 259, distance: 184.5
click at [465, 348] on button "Nova marcação" at bounding box center [480, 355] width 57 height 15
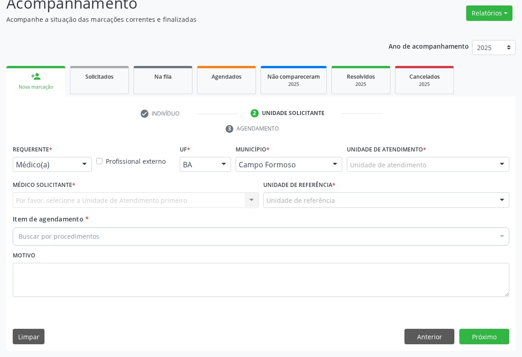
scroll to position [69, 0]
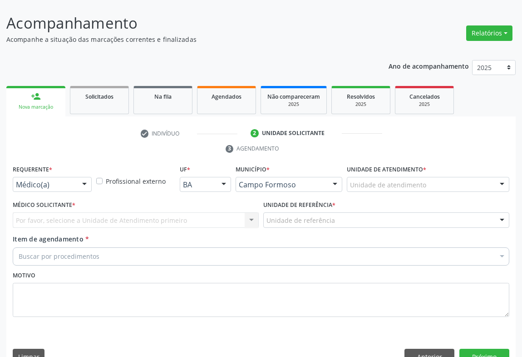
click at [79, 177] on div at bounding box center [85, 184] width 14 height 15
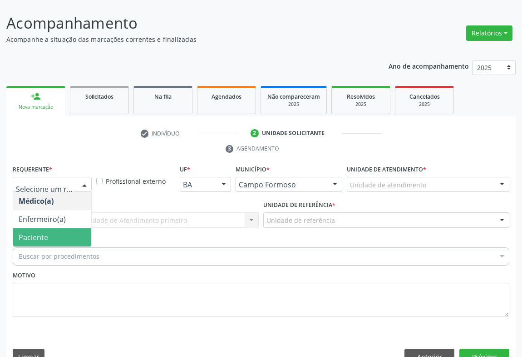
click at [74, 228] on span "Paciente" at bounding box center [52, 237] width 78 height 18
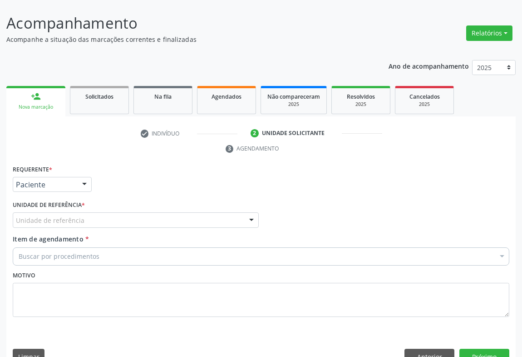
click at [120, 212] on div "Unidade de referência" at bounding box center [136, 219] width 246 height 15
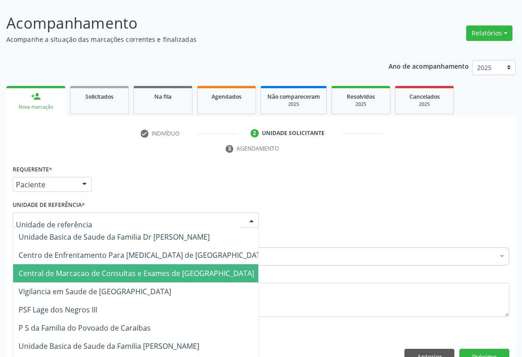
drag, startPoint x: 121, startPoint y: 250, endPoint x: 144, endPoint y: 241, distance: 24.0
click at [123, 268] on span "Central de Marcacao de Consultas e Exames de [GEOGRAPHIC_DATA]" at bounding box center [137, 273] width 236 height 10
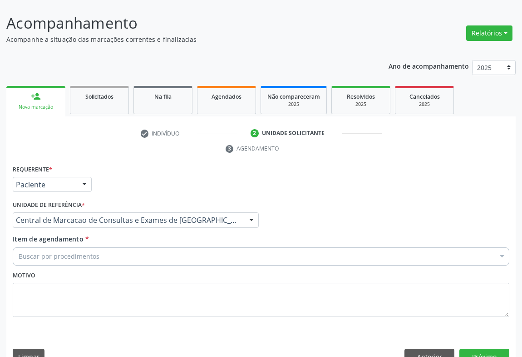
click at [144, 247] on div "Buscar por procedimentos" at bounding box center [261, 256] width 497 height 18
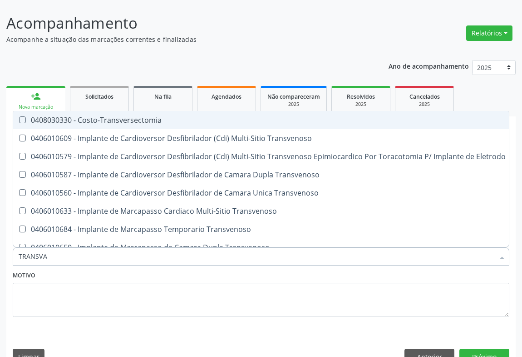
type input "TRANSVAG"
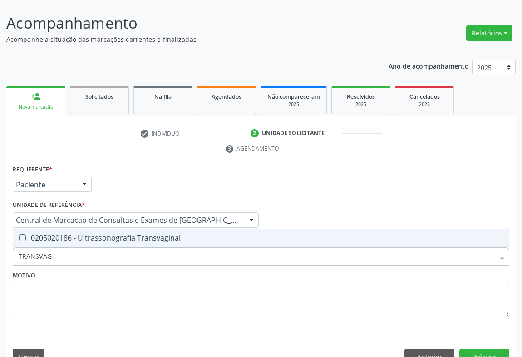
click at [141, 247] on input "TRANSVAG" at bounding box center [257, 256] width 476 height 18
click at [141, 228] on span "0205020186 - Ultrassonografia Transvaginal" at bounding box center [261, 237] width 496 height 18
checkbox Transvaginal "true"
click at [486, 348] on button "Próximo" at bounding box center [485, 355] width 50 height 15
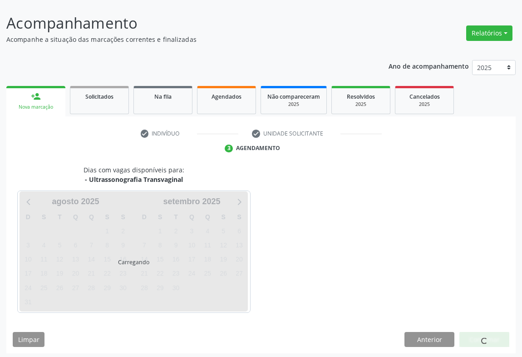
scroll to position [52, 0]
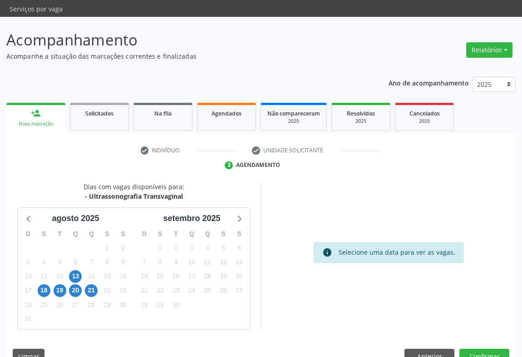
click at [83, 283] on div "20" at bounding box center [76, 290] width 16 height 14
click at [77, 284] on span "20" at bounding box center [75, 290] width 13 height 13
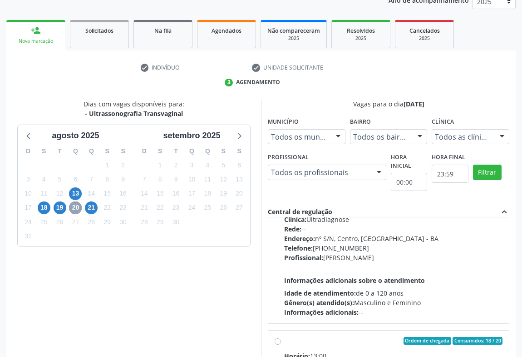
scroll to position [619, 0]
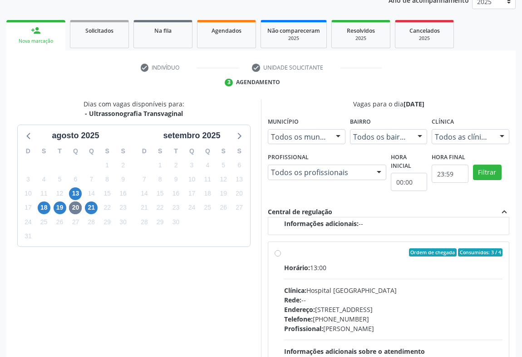
click at [341, 304] on div "Endereço: [STREET_ADDRESS]" at bounding box center [393, 309] width 218 height 10
click at [281, 256] on input "Ordem de chegada Consumidos: 3 / 4 Horário: 13:00 Clínica: Hospital [GEOGRAPHIC…" at bounding box center [278, 252] width 6 height 8
radio input "true"
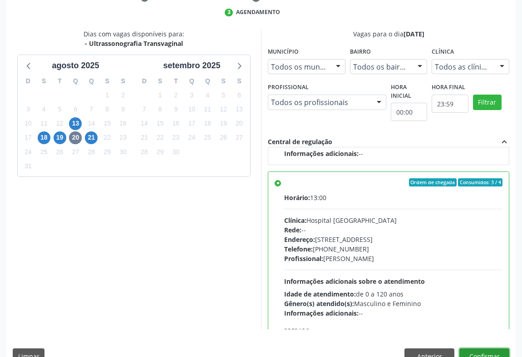
click at [472, 348] on button "Confirmar" at bounding box center [485, 355] width 50 height 15
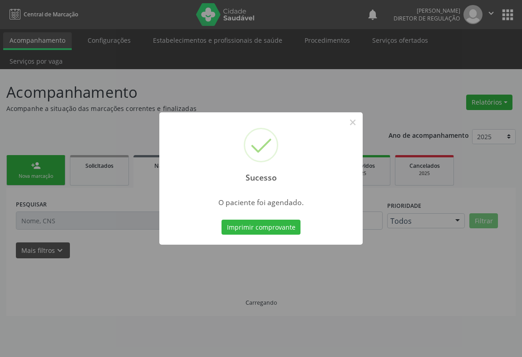
scroll to position [0, 0]
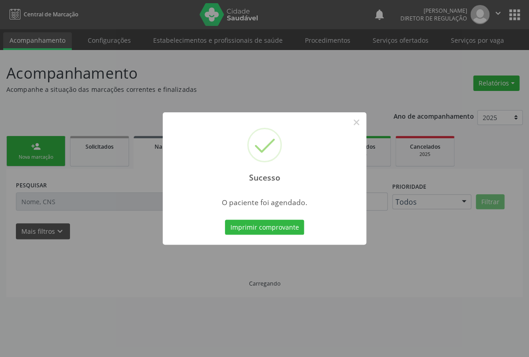
click at [225, 219] on button "Imprimir comprovante" at bounding box center [264, 226] width 79 height 15
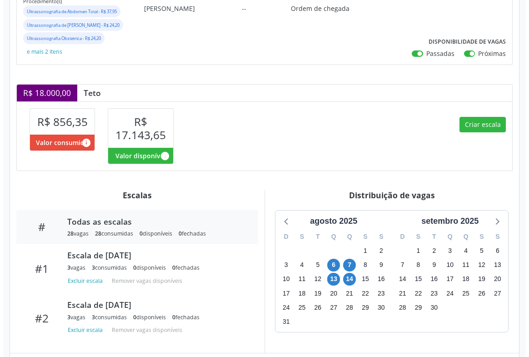
scroll to position [221, 0]
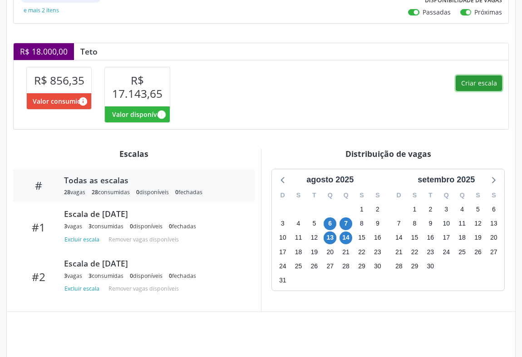
click at [476, 82] on button "Criar escala" at bounding box center [479, 82] width 46 height 15
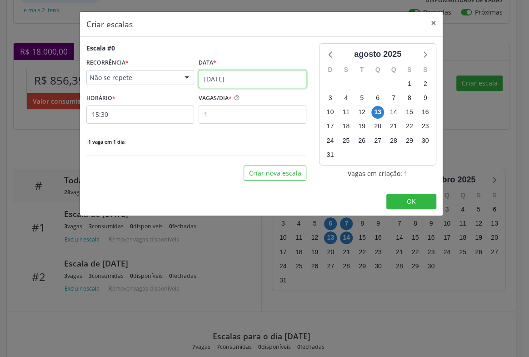
click at [256, 79] on input "1[DATE]" at bounding box center [252, 79] width 108 height 18
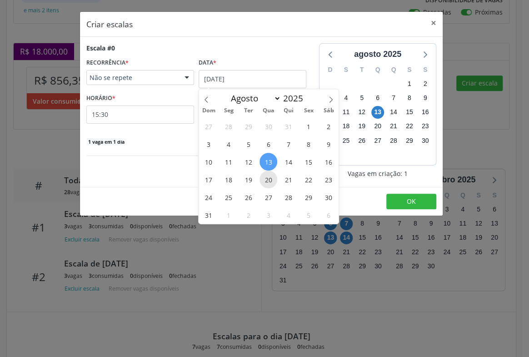
click at [274, 177] on span "20" at bounding box center [268, 179] width 18 height 18
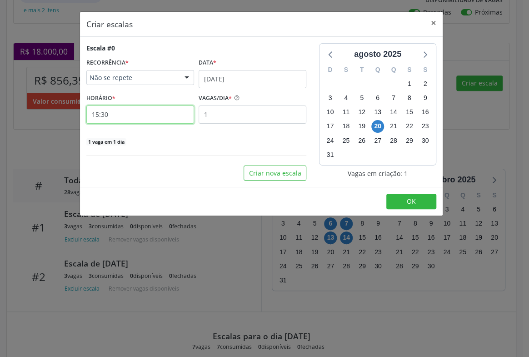
click at [178, 118] on input "15:30" at bounding box center [140, 114] width 108 height 18
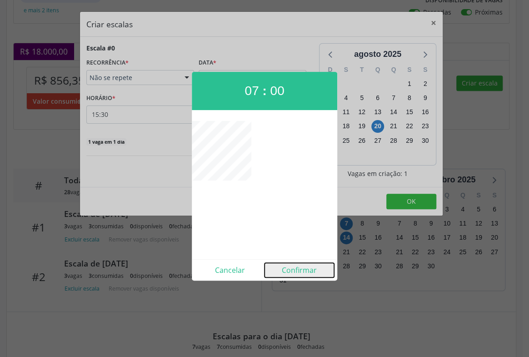
click at [296, 263] on button "Confirmar" at bounding box center [298, 270] width 69 height 15
type input "07:00"
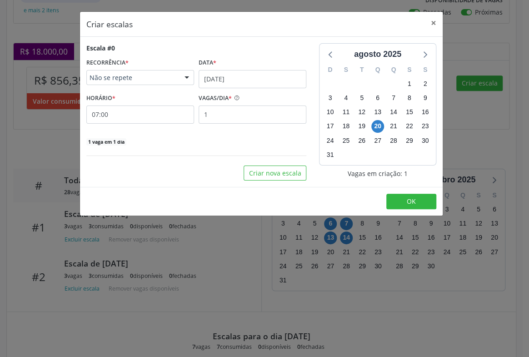
click at [264, 124] on div "Escala #0 RECORRÊNCIA * Não se repete Não se repete Diário/Semanal Mensal Nenhu…" at bounding box center [196, 94] width 220 height 103
click at [264, 119] on input "1" at bounding box center [252, 114] width 108 height 18
type input "3"
click at [416, 198] on button "OK" at bounding box center [411, 200] width 50 height 15
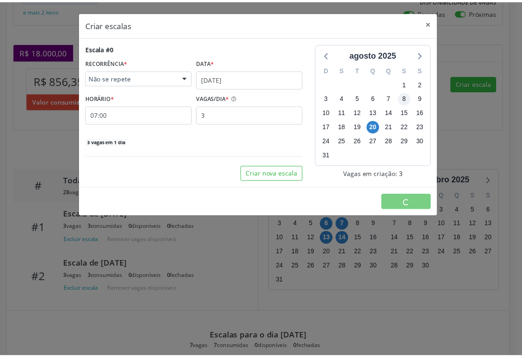
scroll to position [0, 0]
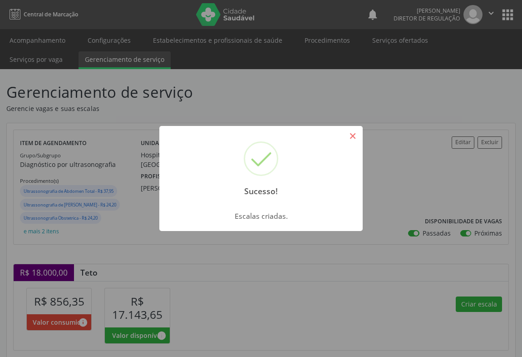
click at [356, 132] on button "×" at bounding box center [352, 135] width 15 height 15
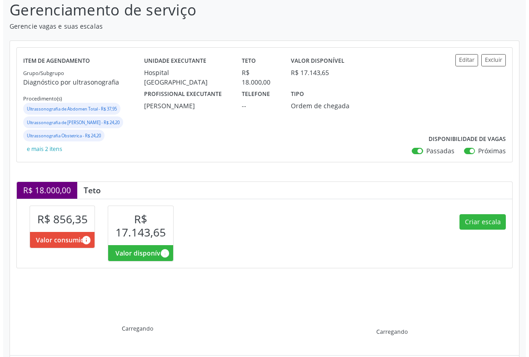
scroll to position [124, 0]
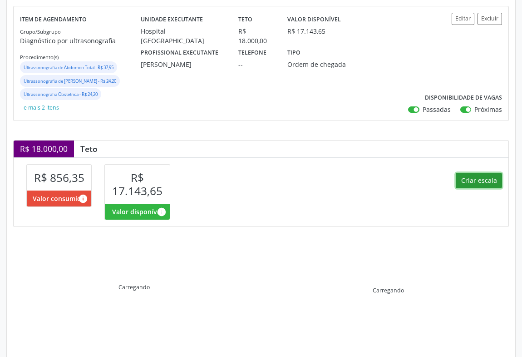
click at [478, 184] on button "Criar escala" at bounding box center [479, 180] width 46 height 15
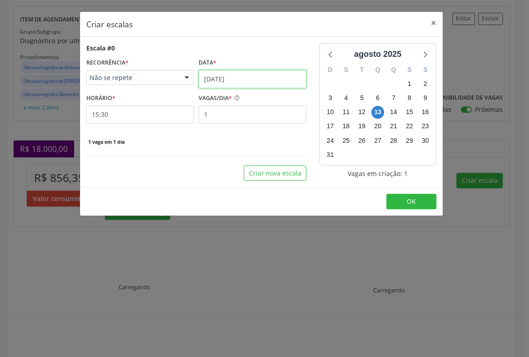
click at [249, 80] on input "1[DATE]" at bounding box center [252, 79] width 108 height 18
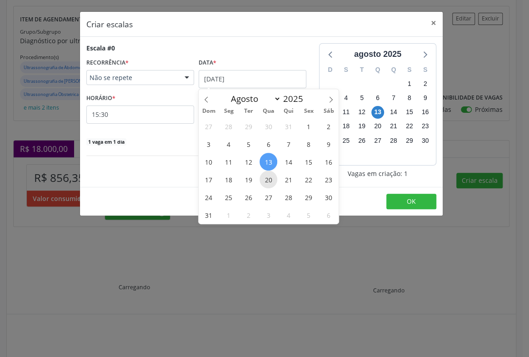
click at [268, 180] on span "20" at bounding box center [268, 179] width 18 height 18
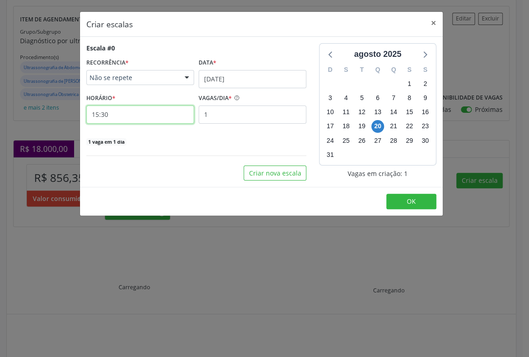
click at [154, 112] on input "15:30" at bounding box center [140, 114] width 108 height 18
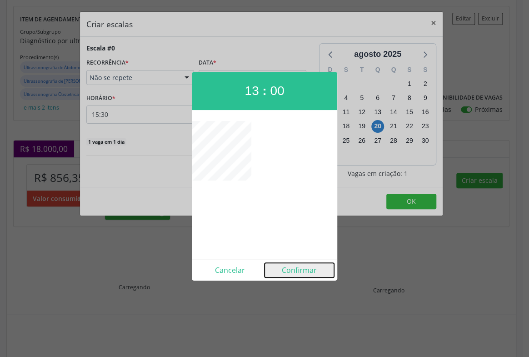
click at [311, 267] on button "Confirmar" at bounding box center [298, 270] width 69 height 15
type input "13:00"
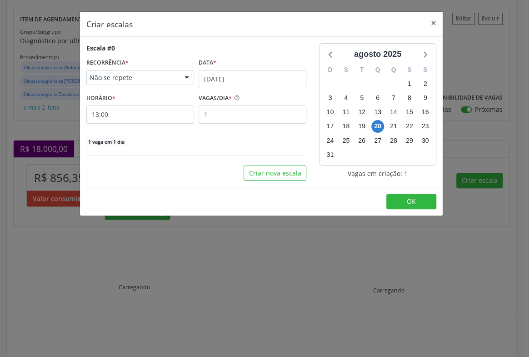
click at [263, 128] on div "Escala #0 RECORRÊNCIA * Não se repete Não se repete Diário/Semanal Mensal Nenhu…" at bounding box center [196, 94] width 220 height 103
click at [259, 117] on input "1" at bounding box center [252, 114] width 108 height 18
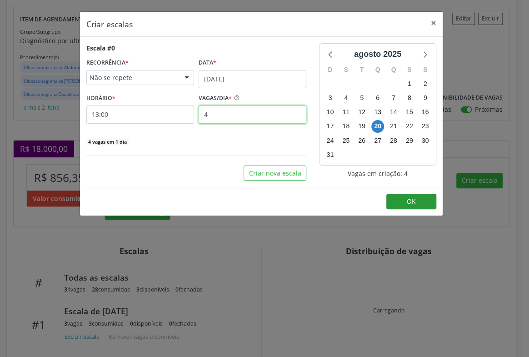
type input "4"
click at [399, 194] on button "OK" at bounding box center [411, 200] width 50 height 15
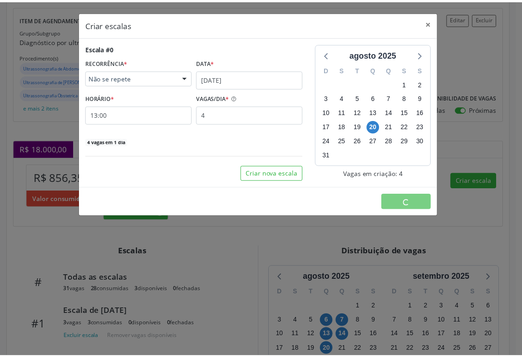
scroll to position [0, 0]
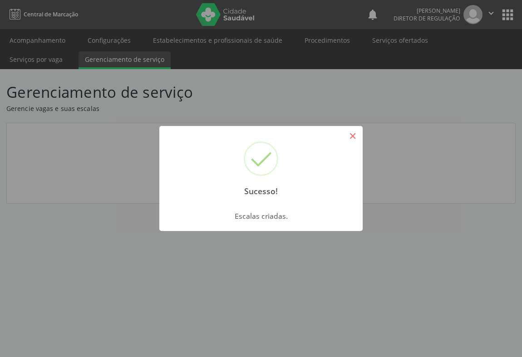
click at [349, 134] on button "×" at bounding box center [352, 135] width 15 height 15
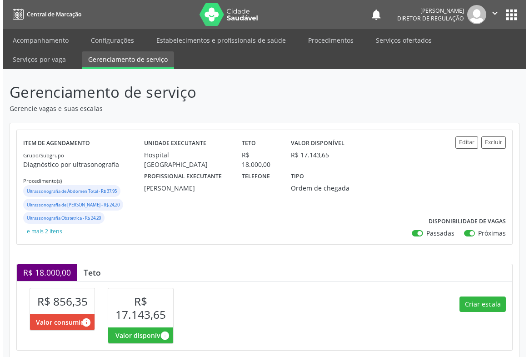
scroll to position [165, 0]
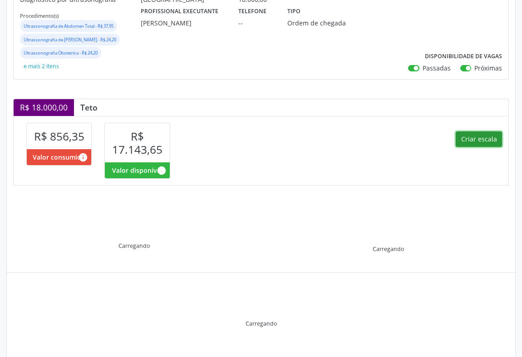
click at [473, 142] on button "Criar escala" at bounding box center [479, 138] width 46 height 15
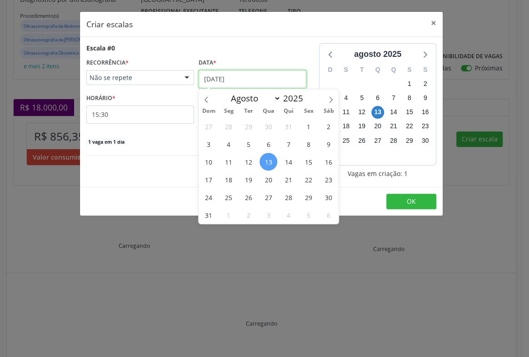
click at [270, 78] on input "1[DATE]" at bounding box center [252, 79] width 108 height 18
click at [289, 181] on span "21" at bounding box center [288, 179] width 18 height 18
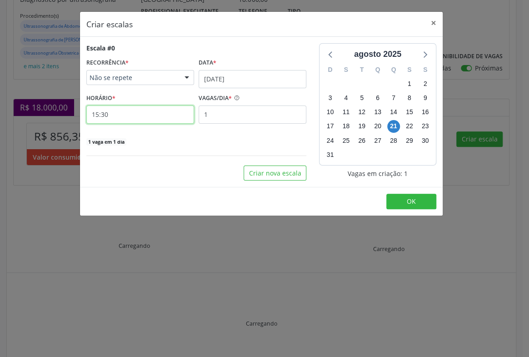
click at [139, 114] on input "15:30" at bounding box center [140, 114] width 108 height 18
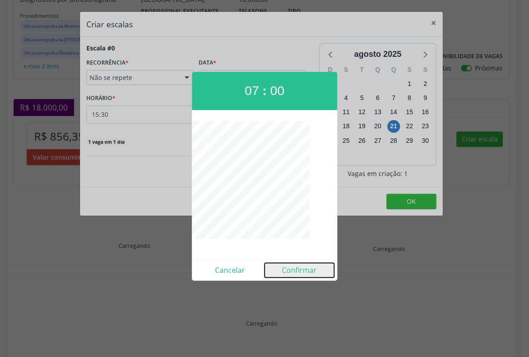
click at [298, 271] on button "Confirmar" at bounding box center [298, 270] width 69 height 15
type input "07:00"
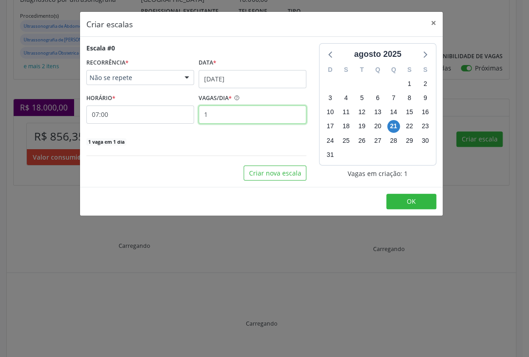
click at [259, 122] on input "1" at bounding box center [252, 114] width 108 height 18
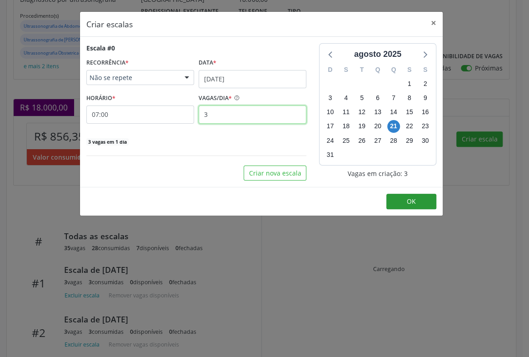
type input "3"
click at [410, 202] on span "OK" at bounding box center [411, 201] width 9 height 9
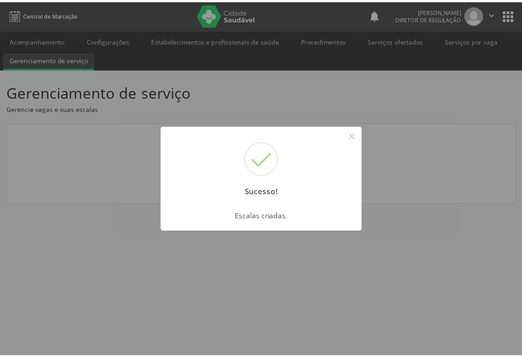
scroll to position [0, 0]
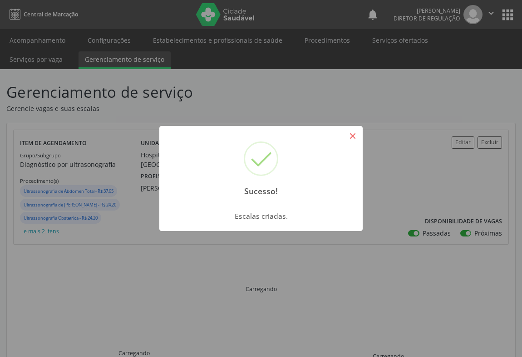
click at [353, 140] on button "×" at bounding box center [352, 135] width 15 height 15
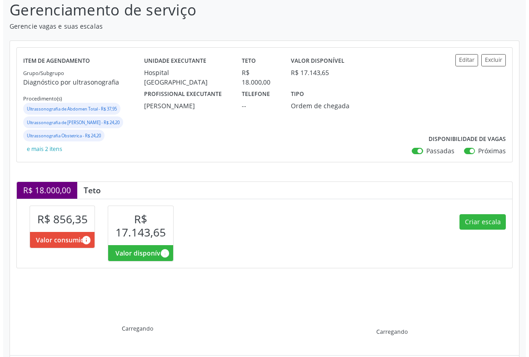
scroll to position [165, 0]
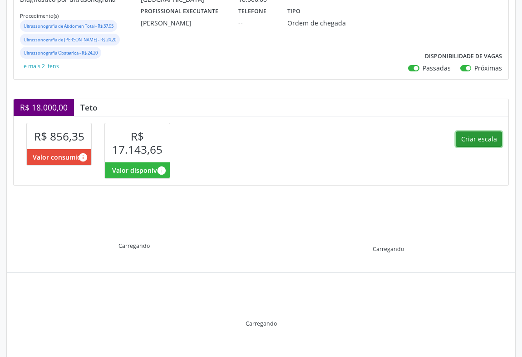
click at [468, 145] on button "Criar escala" at bounding box center [479, 138] width 46 height 15
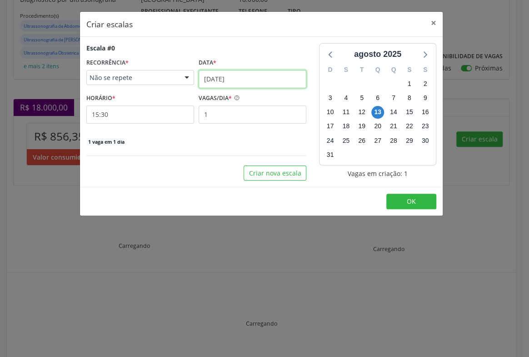
click at [231, 78] on input "1[DATE]" at bounding box center [252, 79] width 108 height 18
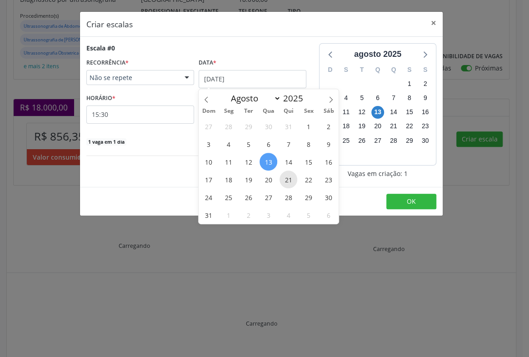
click at [291, 177] on span "21" at bounding box center [288, 179] width 18 height 18
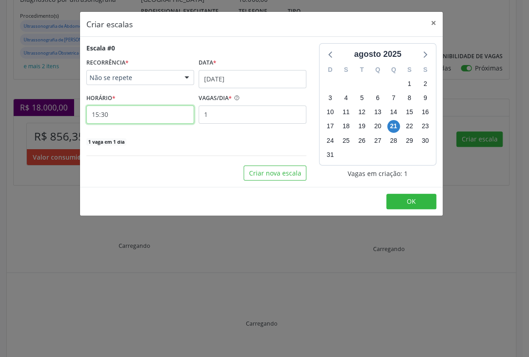
click at [177, 116] on input "15:30" at bounding box center [140, 114] width 108 height 18
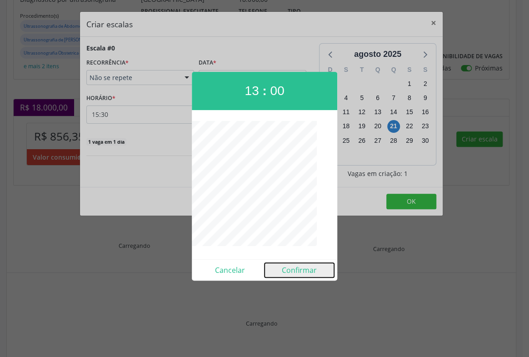
click at [310, 268] on button "Confirmar" at bounding box center [298, 270] width 69 height 15
type input "13:00"
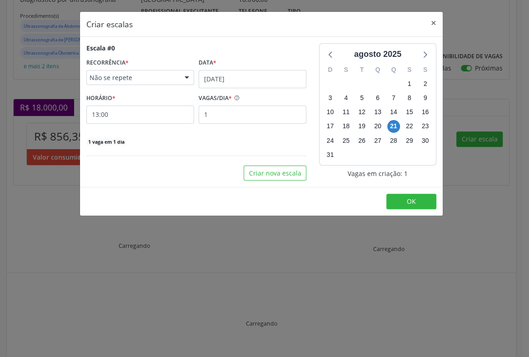
click at [248, 127] on div "Escala #0 RECORRÊNCIA * Não se repete Não se repete Diário/Semanal Mensal Nenhu…" at bounding box center [196, 94] width 220 height 103
click at [275, 121] on input "1" at bounding box center [252, 114] width 108 height 18
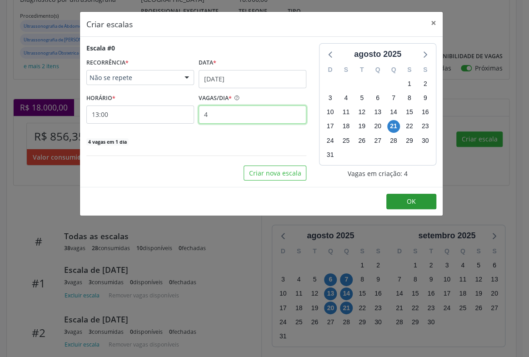
type input "4"
click at [426, 203] on button "OK" at bounding box center [411, 200] width 50 height 15
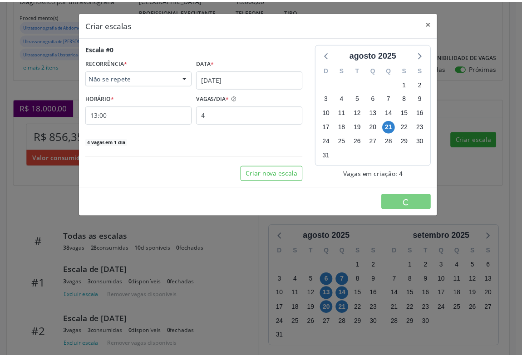
scroll to position [0, 0]
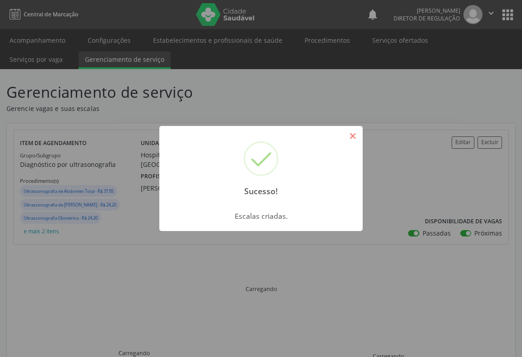
click at [354, 141] on button "×" at bounding box center [352, 135] width 15 height 15
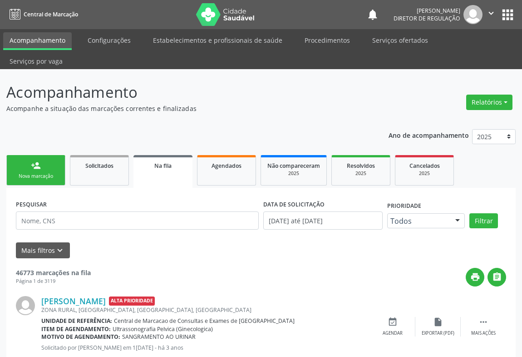
click at [21, 155] on link "person_add Nova marcação" at bounding box center [35, 170] width 59 height 30
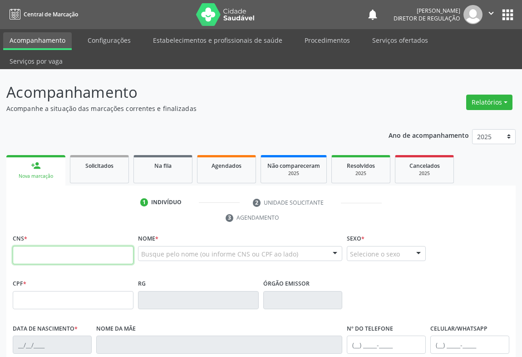
click at [78, 246] on input "text" at bounding box center [73, 255] width 121 height 18
type input "702 4000 4486 2625"
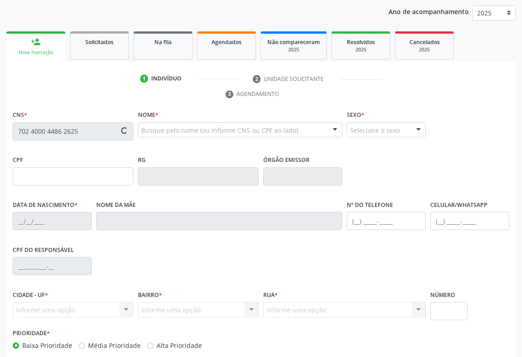
scroll to position [150, 0]
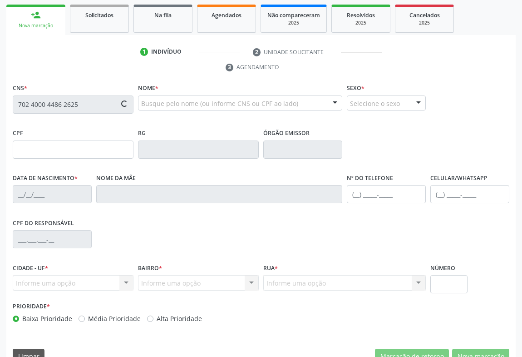
type input "0635410761"
type input "28/10/1975"
type input "(74) 99803-3011"
type input "999.998.545-91"
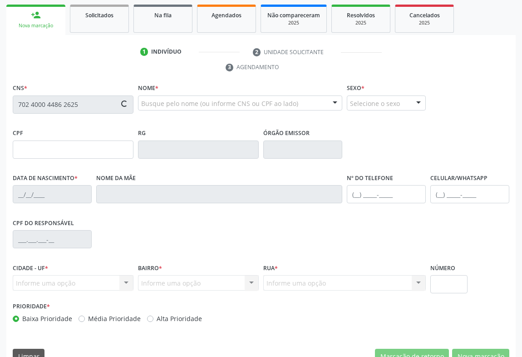
type input "sn"
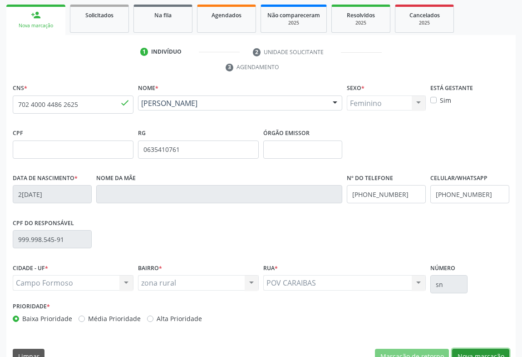
click at [473, 348] on button "Nova marcação" at bounding box center [480, 355] width 57 height 15
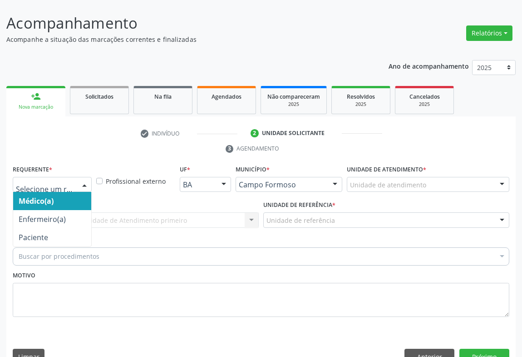
click at [87, 177] on div at bounding box center [85, 184] width 14 height 15
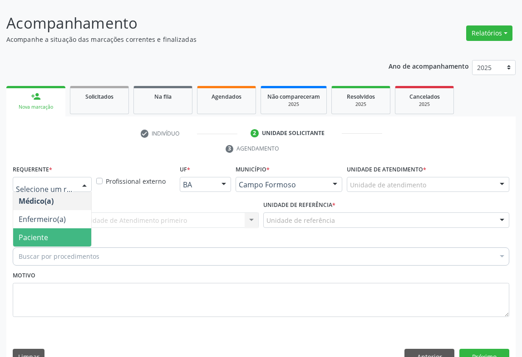
click at [80, 228] on span "Paciente" at bounding box center [52, 237] width 78 height 18
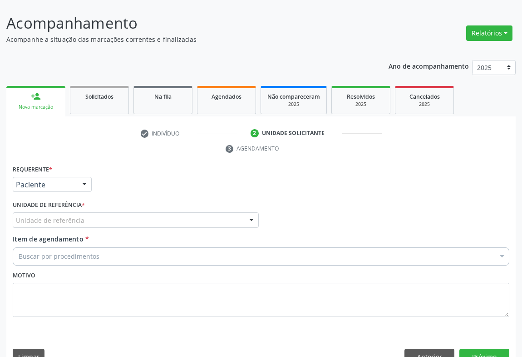
drag, startPoint x: 119, startPoint y: 204, endPoint x: 123, endPoint y: 219, distance: 15.4
click at [119, 212] on div "Unidade de referência" at bounding box center [136, 219] width 246 height 15
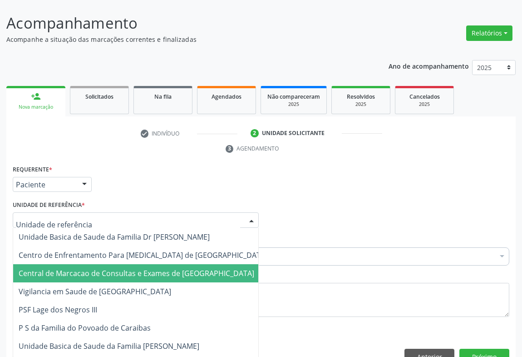
drag, startPoint x: 127, startPoint y: 242, endPoint x: 127, endPoint y: 248, distance: 5.9
click at [127, 268] on span "Central de Marcacao de Consultas e Exames de [GEOGRAPHIC_DATA]" at bounding box center [137, 273] width 236 height 10
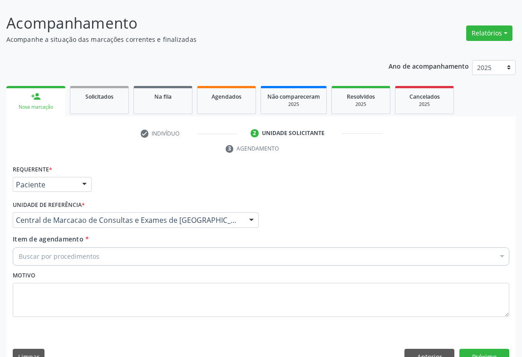
click at [141, 247] on div "Buscar por procedimentos" at bounding box center [261, 256] width 497 height 18
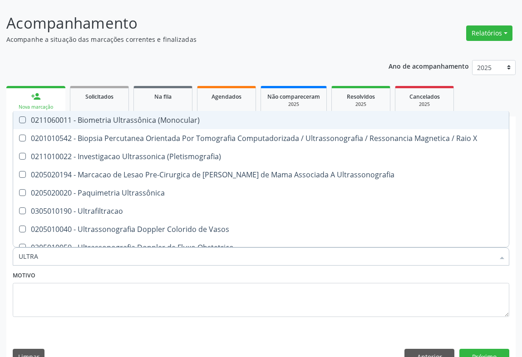
type input "ULTRAS"
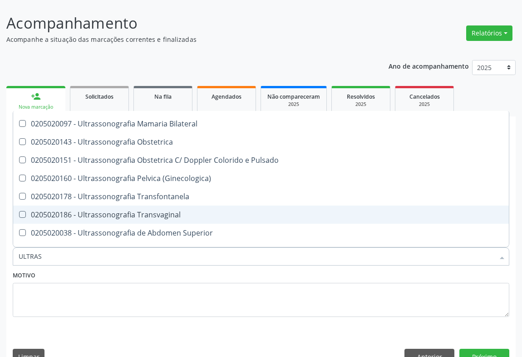
scroll to position [206, 0]
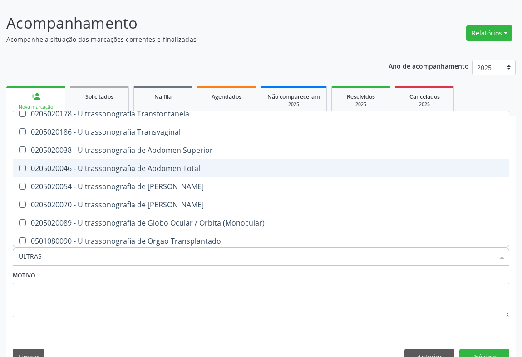
click at [183, 164] on div "0205020046 - Ultrassonografia de Abdomen Total" at bounding box center [261, 167] width 485 height 7
checkbox Total "true"
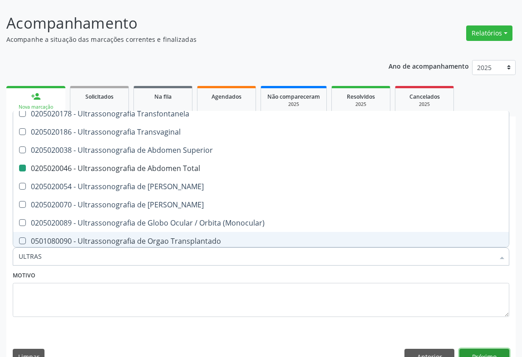
click at [468, 348] on button "Próximo" at bounding box center [485, 355] width 50 height 15
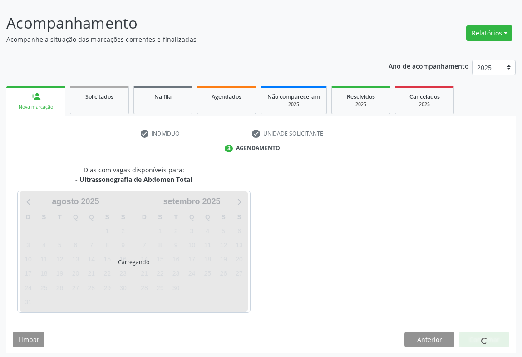
scroll to position [0, 0]
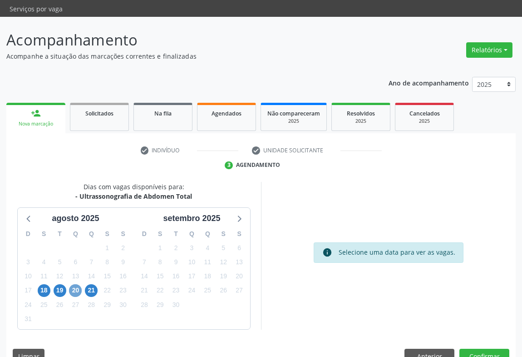
click at [77, 284] on span "20" at bounding box center [75, 290] width 13 height 13
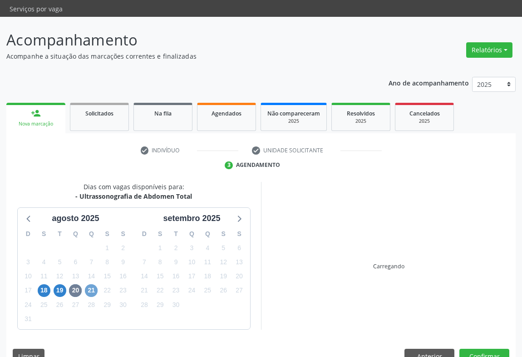
click at [93, 284] on span "21" at bounding box center [91, 290] width 13 height 13
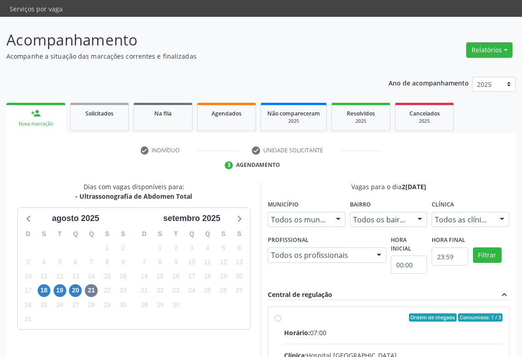
click at [281, 313] on input "Ordem de chegada Consumidos: 1 / 3 Horário: 07:00 Clínica: Hospital Sao Francis…" at bounding box center [278, 317] width 6 height 8
radio input "true"
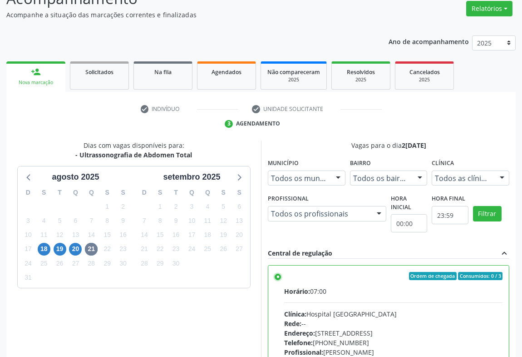
scroll to position [205, 0]
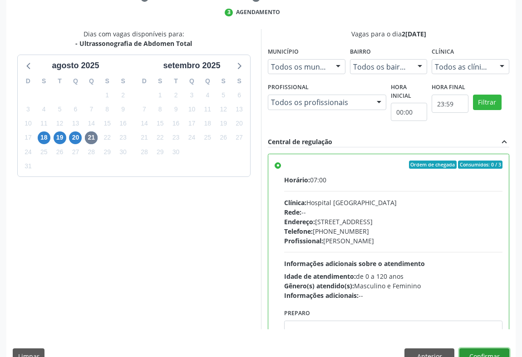
click at [486, 348] on button "Confirmar" at bounding box center [485, 355] width 50 height 15
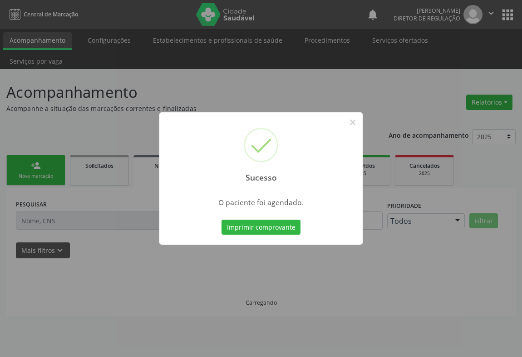
scroll to position [0, 0]
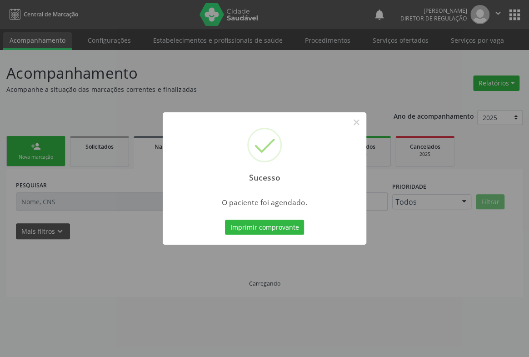
click at [225, 219] on button "Imprimir comprovante" at bounding box center [264, 226] width 79 height 15
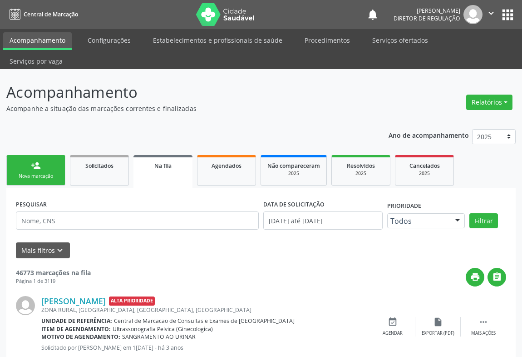
click at [36, 160] on div "person_add" at bounding box center [36, 165] width 10 height 10
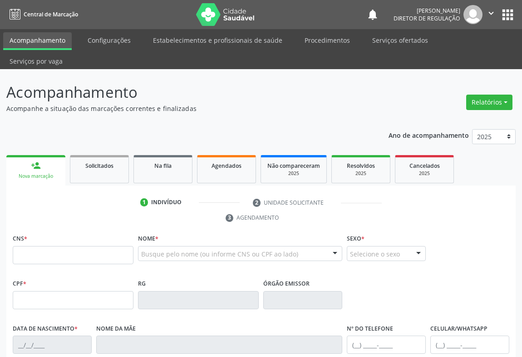
click at [83, 232] on div "CNS *" at bounding box center [73, 248] width 121 height 32
click at [68, 246] on input "text" at bounding box center [73, 255] width 121 height 18
type input "704 6016 9586 1924"
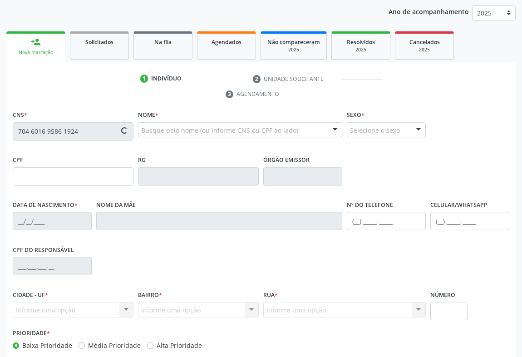
scroll to position [150, 0]
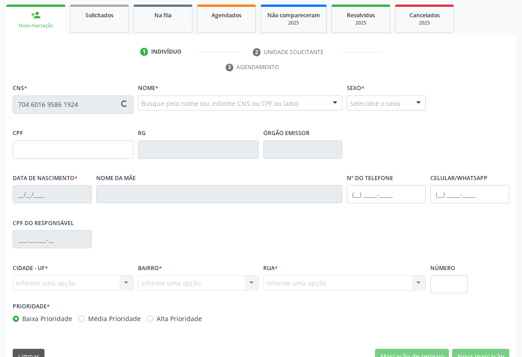
type input "858.786.995-75"
type input "2026877084"
type input "07/11/1984"
type input "(74) 99800-9508"
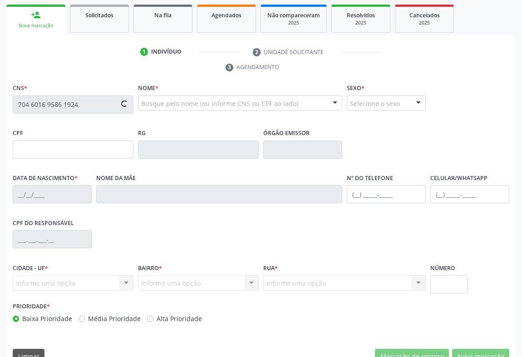
type input "858.786.995-75"
type input "SN"
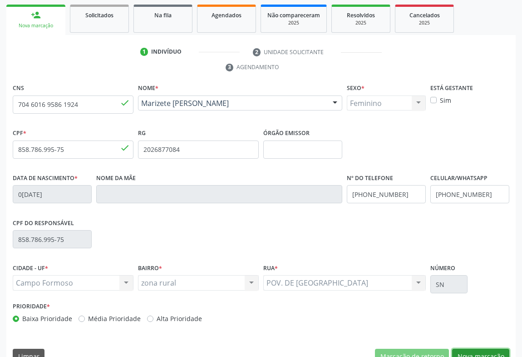
drag, startPoint x: 490, startPoint y: 335, endPoint x: 383, endPoint y: 270, distance: 124.6
click at [479, 327] on div "CNS 704 6016 9586 1924 done Nome * Marizete Laide dos Santos Marizete Laide dos…" at bounding box center [261, 225] width 510 height 289
click at [481, 346] on div "CNS 704 6016 9586 1924 done Nome * Marizete Laide dos Santos Marizete Laide dos…" at bounding box center [261, 225] width 510 height 289
click at [485, 348] on button "Nova marcação" at bounding box center [480, 355] width 57 height 15
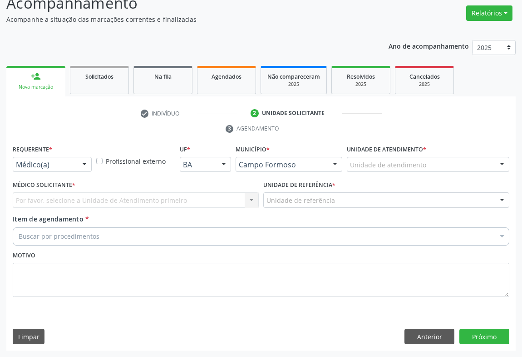
scroll to position [69, 0]
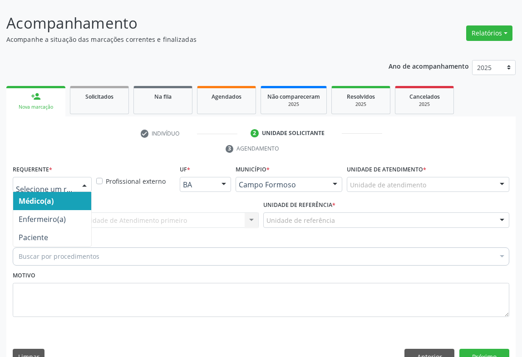
drag, startPoint x: 82, startPoint y: 161, endPoint x: 74, endPoint y: 228, distance: 67.2
click at [81, 177] on div at bounding box center [85, 184] width 14 height 15
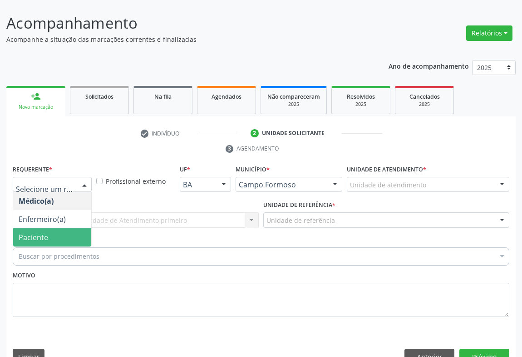
click at [73, 247] on div "Buscar por procedimentos" at bounding box center [261, 256] width 497 height 18
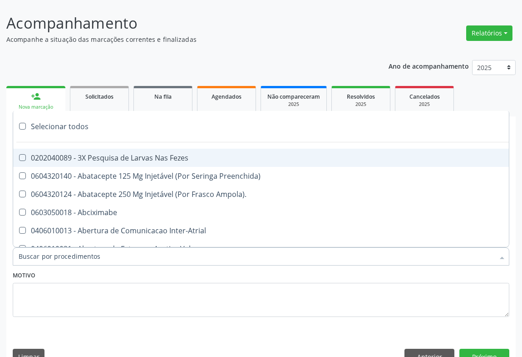
click at [76, 268] on div "Motivo" at bounding box center [261, 292] width 497 height 48
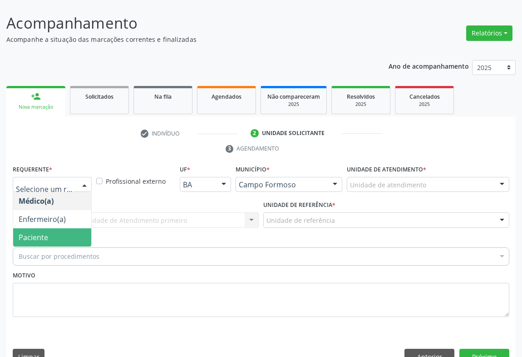
click at [73, 177] on div at bounding box center [52, 184] width 79 height 15
drag, startPoint x: 57, startPoint y: 217, endPoint x: 135, endPoint y: 204, distance: 79.2
click at [58, 228] on span "Paciente" at bounding box center [52, 237] width 78 height 18
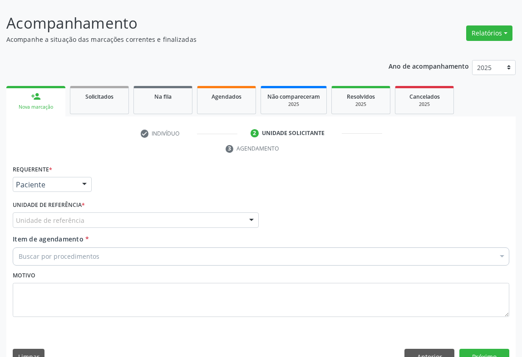
click at [136, 212] on div "Unidade de referência" at bounding box center [136, 219] width 246 height 15
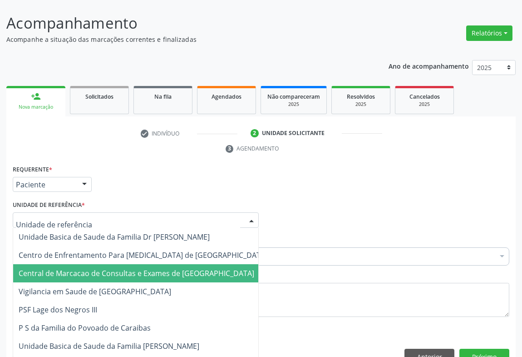
click at [134, 268] on span "Central de Marcacao de Consultas e Exames de [GEOGRAPHIC_DATA]" at bounding box center [137, 273] width 236 height 10
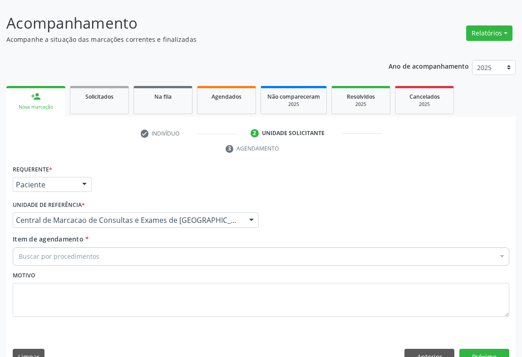
click at [153, 247] on div "Buscar por procedimentos" at bounding box center [261, 256] width 497 height 18
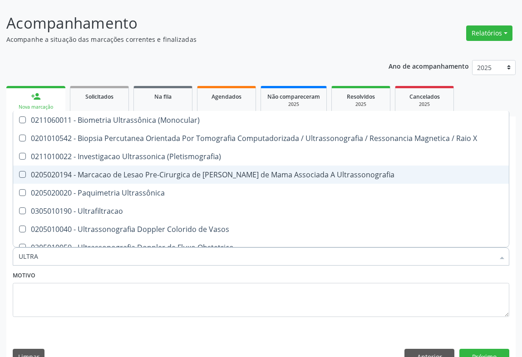
type input "ULTRAS"
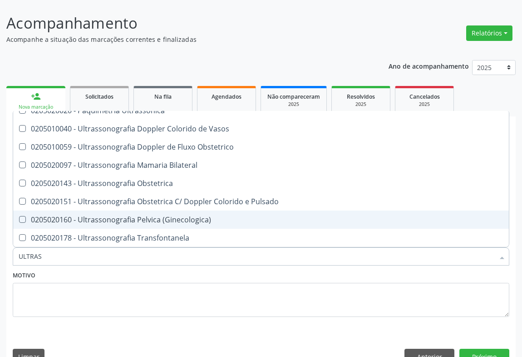
scroll to position [206, 0]
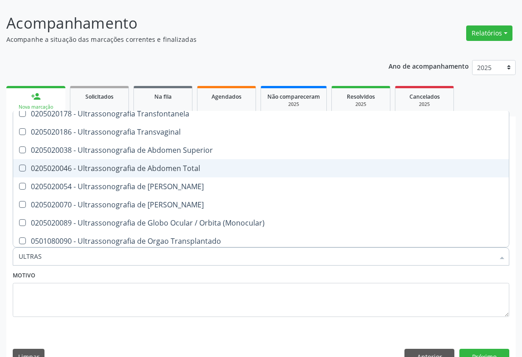
click at [202, 164] on div "0205020046 - Ultrassonografia de Abdomen Total" at bounding box center [261, 167] width 485 height 7
checkbox Total "true"
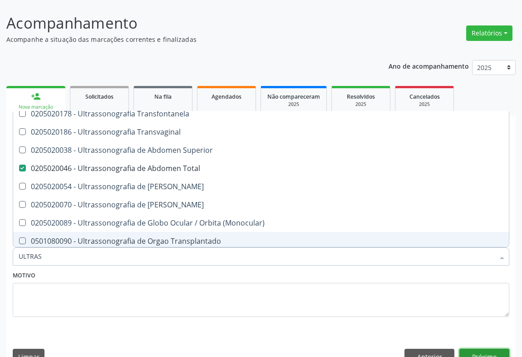
click at [465, 348] on button "Próximo" at bounding box center [485, 355] width 50 height 15
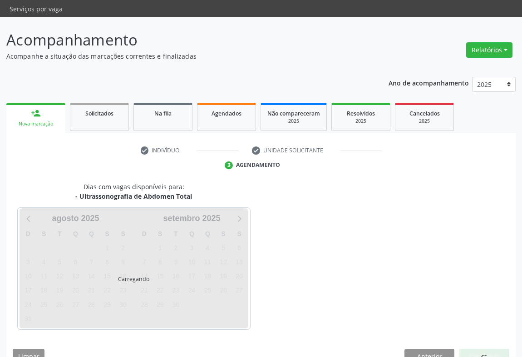
scroll to position [0, 0]
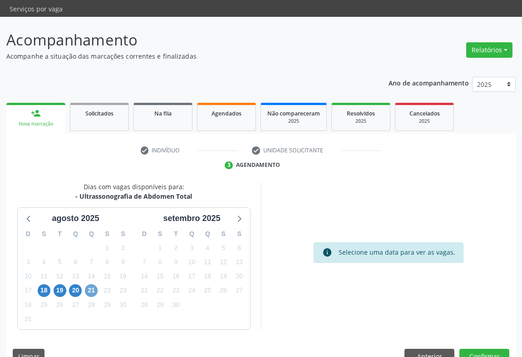
click at [93, 284] on span "21" at bounding box center [91, 290] width 13 height 13
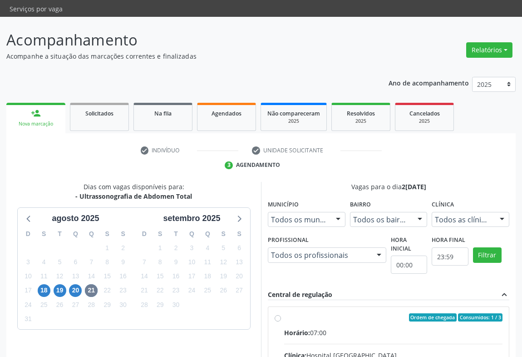
drag, startPoint x: 362, startPoint y: 321, endPoint x: 385, endPoint y: 319, distance: 22.8
click at [281, 320] on input "Ordem de chegada Consumidos: 1 / 3 Horário: 07:00 Clínica: Hospital Sao Francis…" at bounding box center [278, 317] width 6 height 8
radio input "true"
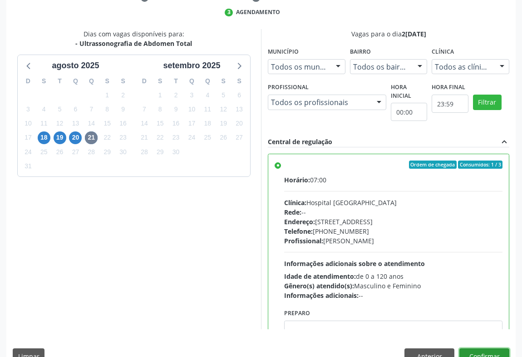
click at [485, 348] on button "Confirmar" at bounding box center [485, 355] width 50 height 15
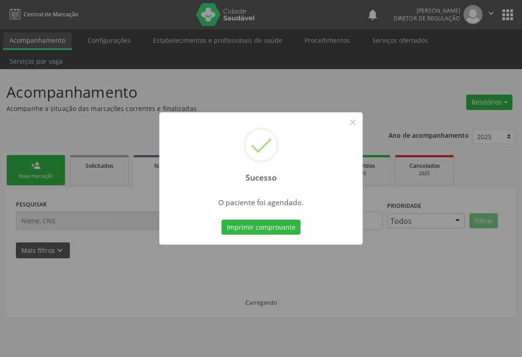
scroll to position [0, 0]
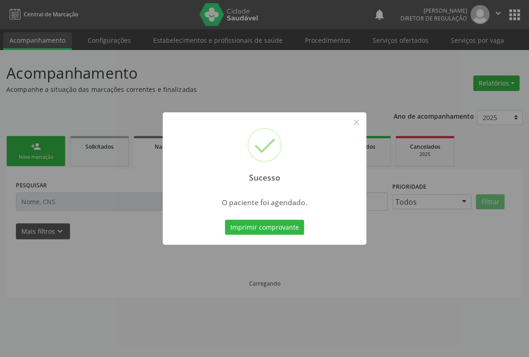
click at [225, 219] on button "Imprimir comprovante" at bounding box center [264, 226] width 79 height 15
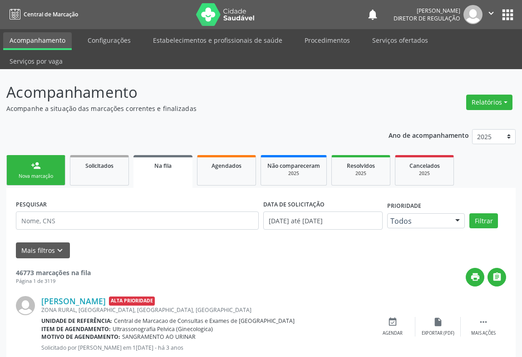
click at [27, 155] on link "person_add Nova marcação" at bounding box center [35, 170] width 59 height 30
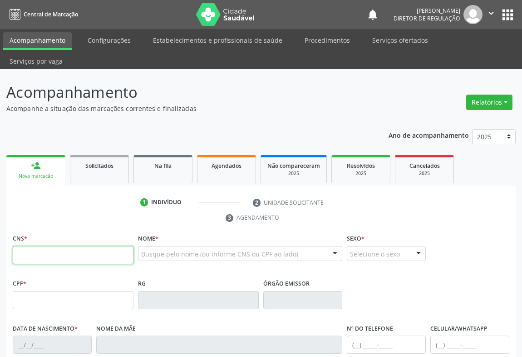
click at [32, 246] on input "text" at bounding box center [73, 255] width 121 height 18
type input "708 0083 5309 2026"
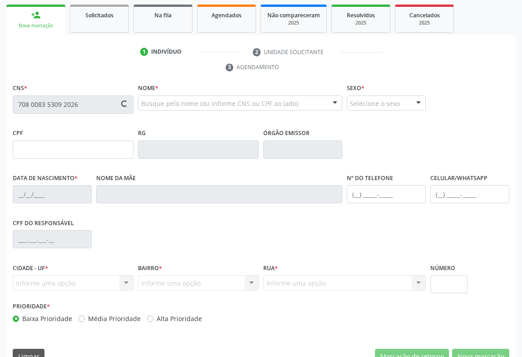
type input "2305121199"
type input "03/02/2017"
type input "(74) 99111-3017"
type input "099.494.215-00"
type input "289"
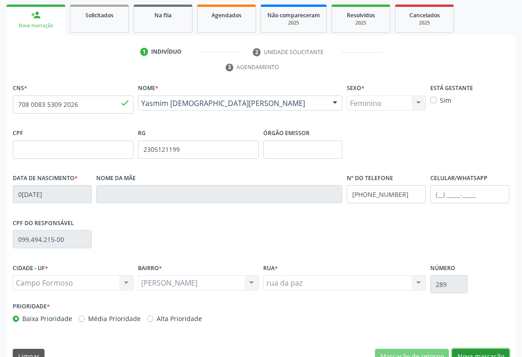
drag, startPoint x: 482, startPoint y: 337, endPoint x: 372, endPoint y: 312, distance: 113.0
click at [482, 348] on button "Nova marcação" at bounding box center [480, 355] width 57 height 15
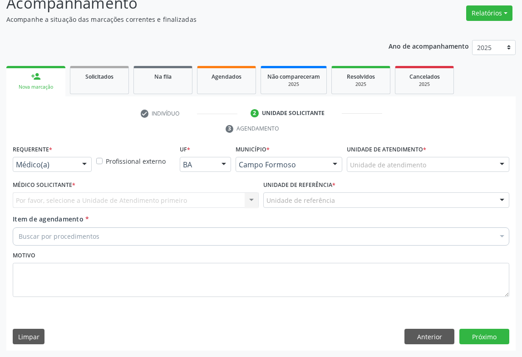
scroll to position [69, 0]
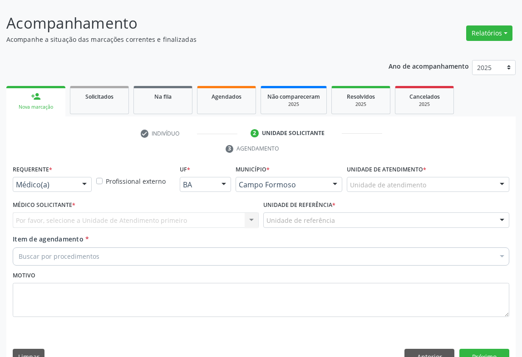
click at [84, 177] on div "Médico(a) Médico(a) Enfermeiro(a) Paciente Nenhum resultado encontrado para: " …" at bounding box center [52, 184] width 79 height 15
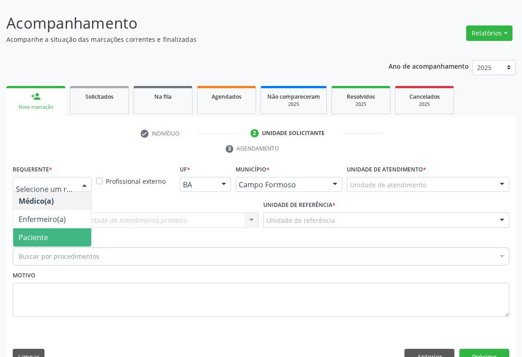
drag, startPoint x: 72, startPoint y: 218, endPoint x: 134, endPoint y: 209, distance: 62.4
click at [74, 228] on span "Paciente" at bounding box center [52, 237] width 78 height 18
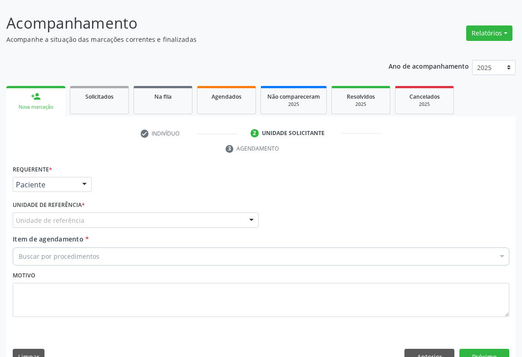
click at [135, 208] on div "Unidade de referência * Unidade de referência Unidade Basica de Saude da Famili…" at bounding box center [135, 215] width 251 height 35
click at [136, 212] on div at bounding box center [136, 219] width 246 height 15
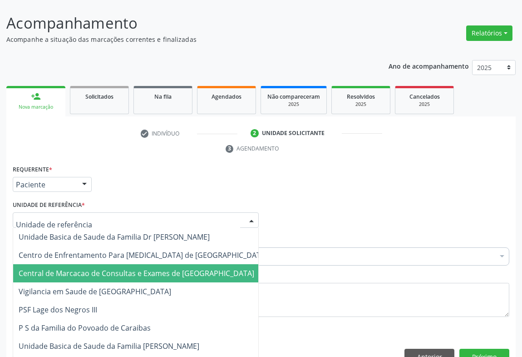
drag, startPoint x: 133, startPoint y: 249, endPoint x: 158, endPoint y: 242, distance: 26.3
click at [134, 268] on span "Central de Marcacao de Consultas e Exames de [GEOGRAPHIC_DATA]" at bounding box center [137, 273] width 236 height 10
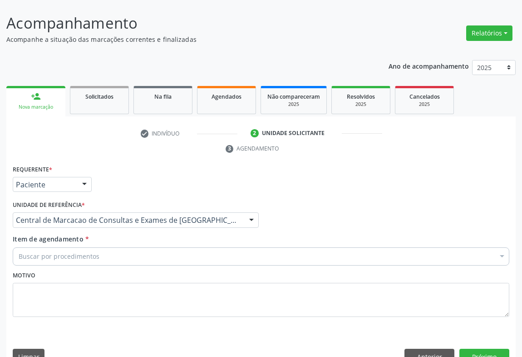
click at [158, 247] on div "Buscar por procedimentos" at bounding box center [261, 256] width 497 height 18
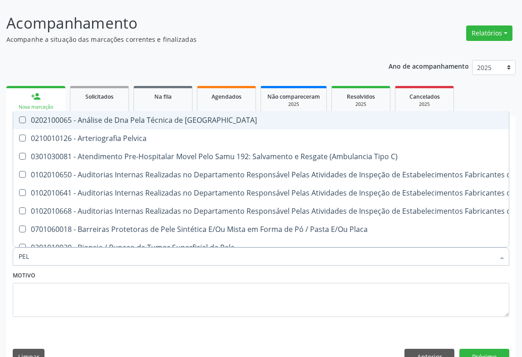
type input "PELV"
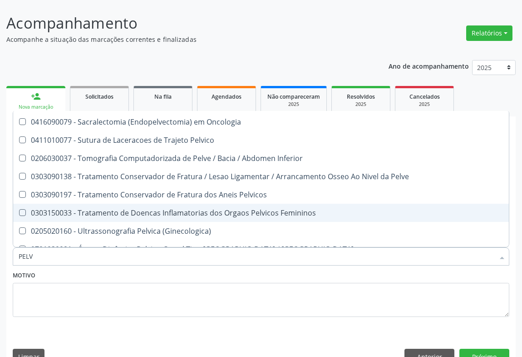
scroll to position [336, 0]
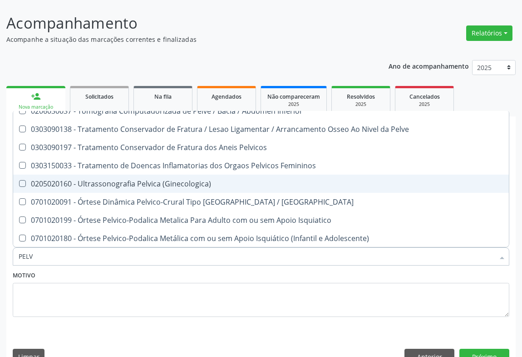
click at [200, 180] on div "0205020160 - Ultrassonografia Pelvica (Ginecologica)" at bounding box center [261, 183] width 485 height 7
checkbox \(Ginecologica\) "true"
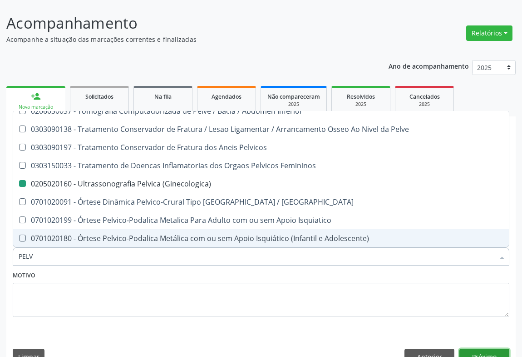
click at [485, 348] on button "Próximo" at bounding box center [485, 355] width 50 height 15
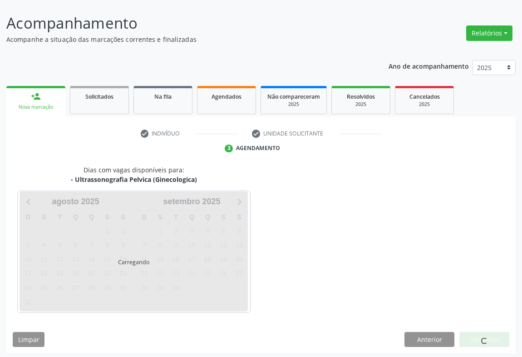
scroll to position [0, 0]
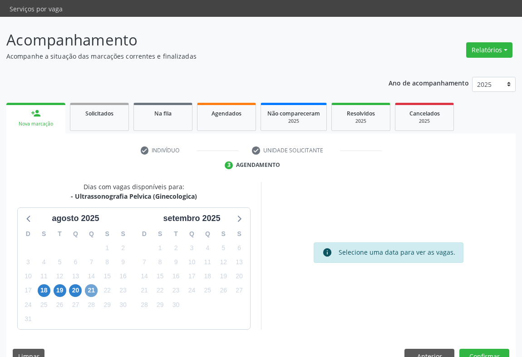
click at [86, 284] on span "21" at bounding box center [91, 290] width 13 height 13
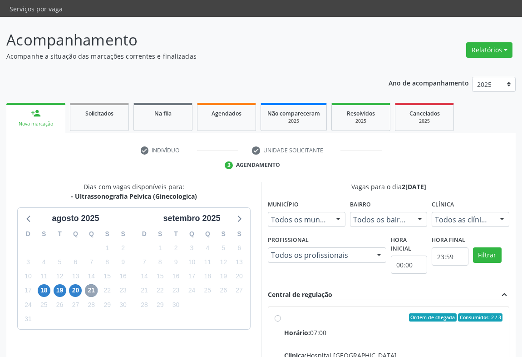
scroll to position [142, 0]
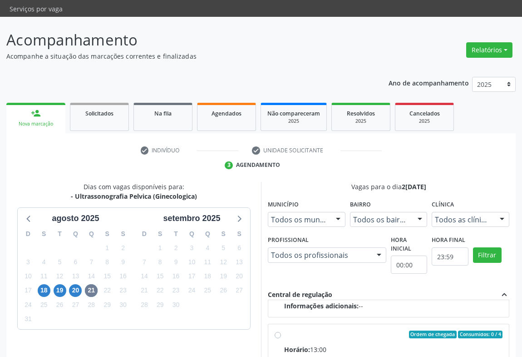
click at [328, 344] on div "Horário: 13:00" at bounding box center [393, 349] width 218 height 10
click at [281, 330] on input "Ordem de chegada Consumidos: 0 / 4 Horário: 13:00 Clínica: Hospital [GEOGRAPHIC…" at bounding box center [278, 334] width 6 height 8
radio input "true"
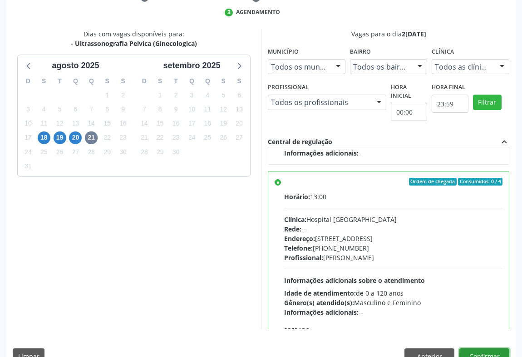
click at [494, 348] on button "Confirmar" at bounding box center [485, 355] width 50 height 15
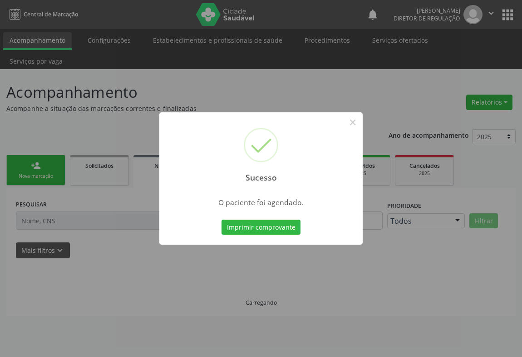
scroll to position [0, 0]
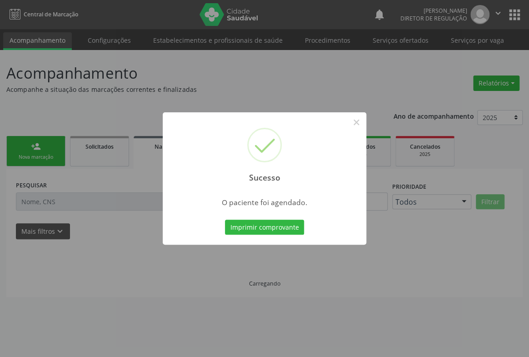
click at [225, 219] on button "Imprimir comprovante" at bounding box center [264, 226] width 79 height 15
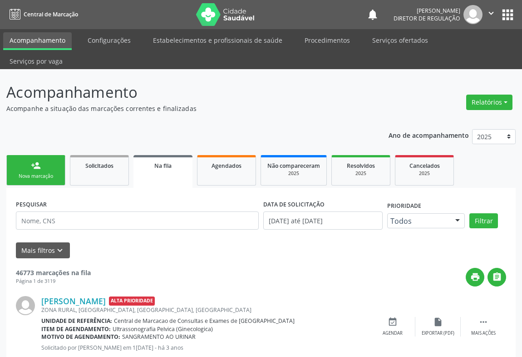
click at [41, 163] on link "person_add Nova marcação" at bounding box center [35, 170] width 59 height 30
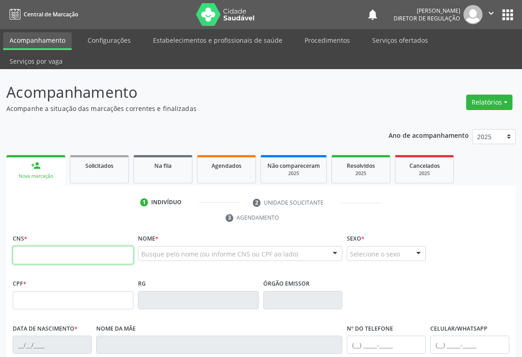
click at [37, 246] on input "text" at bounding box center [73, 255] width 121 height 18
type input "705 2004 6387 5676"
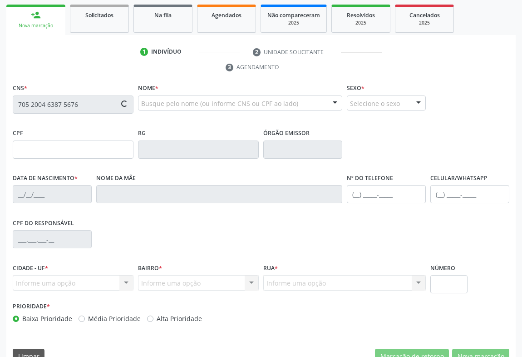
type input "2136409964"
type input "10/03/2002"
type input "(74) 98804-0934"
type input "SN"
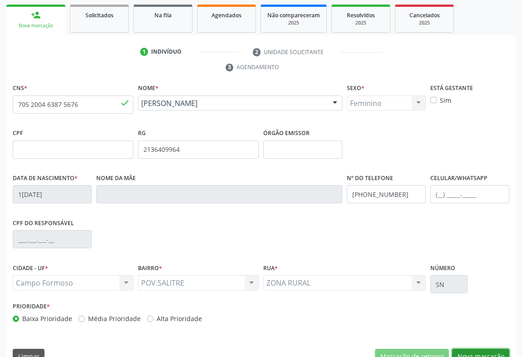
click at [481, 348] on button "Nova marcação" at bounding box center [480, 355] width 57 height 15
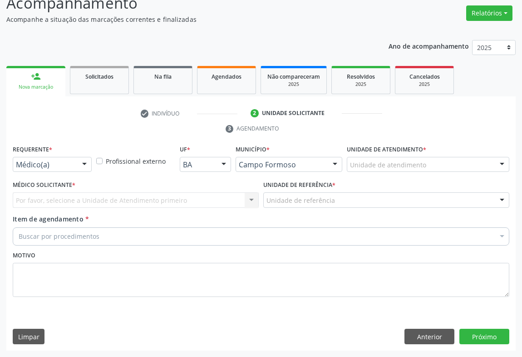
scroll to position [69, 0]
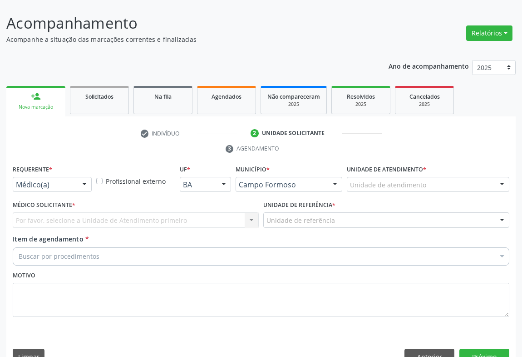
click at [81, 177] on div at bounding box center [85, 184] width 14 height 15
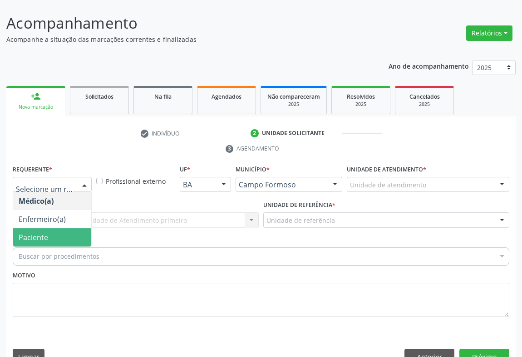
click at [71, 228] on span "Paciente" at bounding box center [52, 237] width 78 height 18
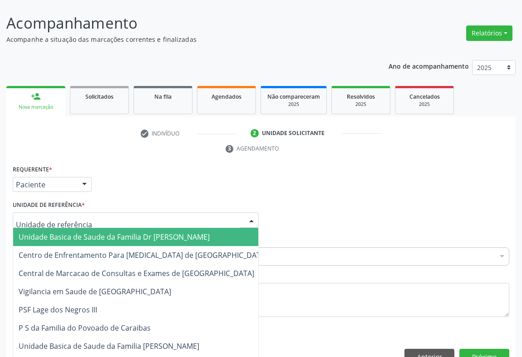
click at [92, 212] on div at bounding box center [136, 219] width 246 height 15
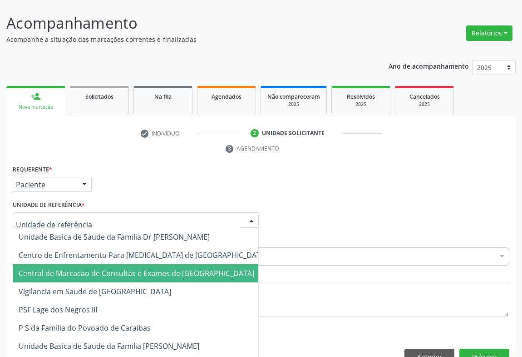
drag, startPoint x: 99, startPoint y: 248, endPoint x: 126, endPoint y: 241, distance: 27.3
click at [100, 268] on span "Central de Marcacao de Consultas e Exames de [GEOGRAPHIC_DATA]" at bounding box center [137, 273] width 236 height 10
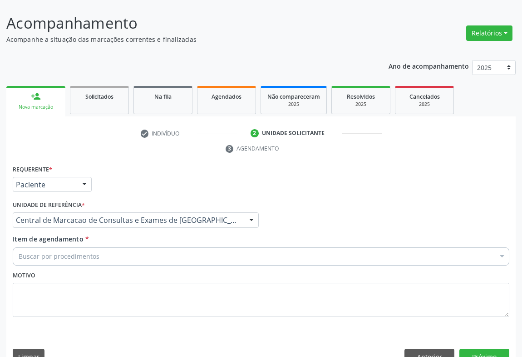
click at [126, 247] on div "Buscar por procedimentos" at bounding box center [261, 256] width 497 height 18
click at [35, 247] on input "PELVIA" at bounding box center [257, 256] width 476 height 18
type input "PELVICA"
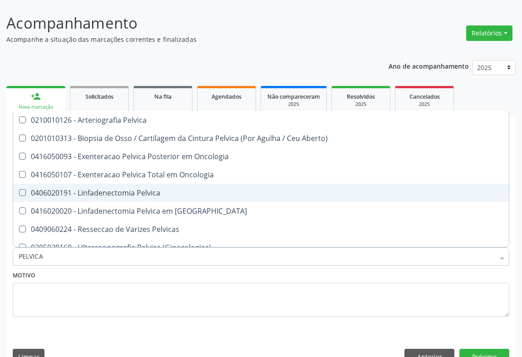
scroll to position [9, 0]
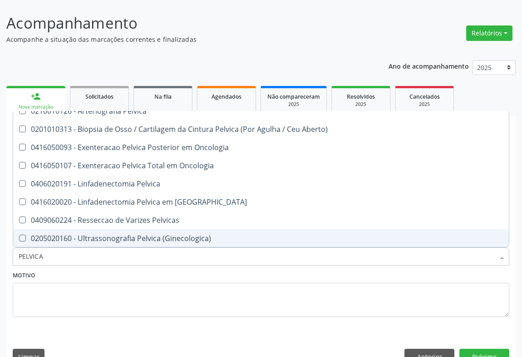
click at [150, 229] on span "0205020160 - Ultrassonografia Pelvica (Ginecologica)" at bounding box center [261, 238] width 496 height 18
checkbox \(Ginecologica\) "true"
click at [468, 348] on button "Próximo" at bounding box center [485, 355] width 50 height 15
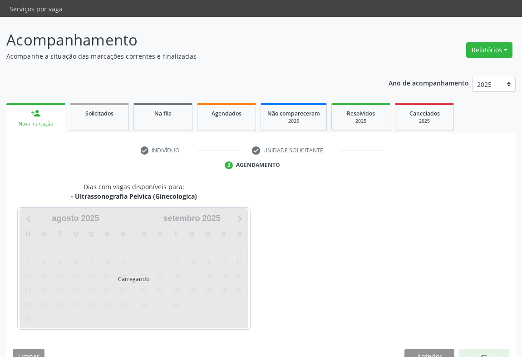
scroll to position [0, 0]
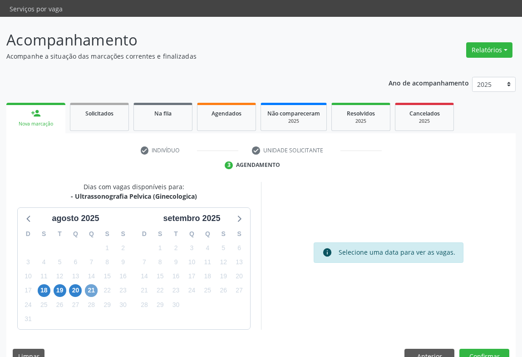
click at [95, 284] on span "21" at bounding box center [91, 290] width 13 height 13
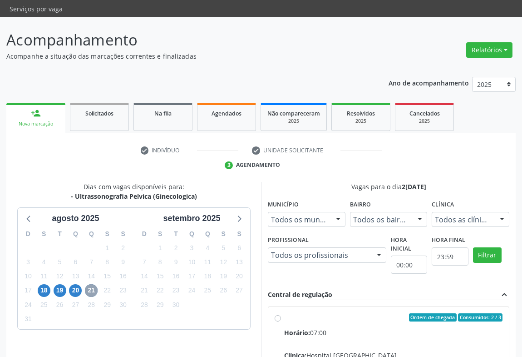
scroll to position [142, 0]
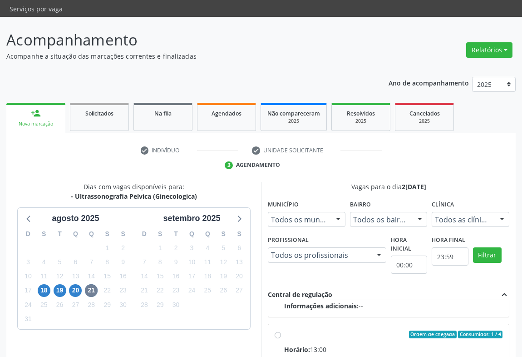
click at [317, 344] on div "Horário: 13:00" at bounding box center [393, 349] width 218 height 10
click at [281, 332] on input "Ordem de chegada Consumidos: 1 / 4 Horário: 13:00 Clínica: Hospital [GEOGRAPHIC…" at bounding box center [278, 334] width 6 height 8
radio input "true"
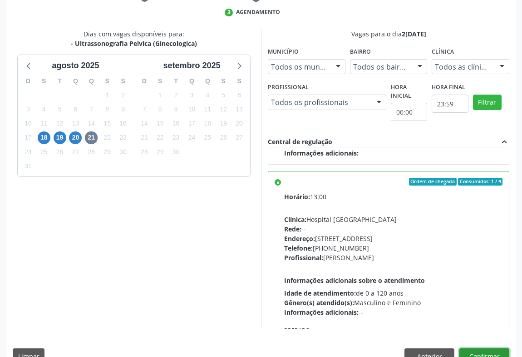
click at [495, 348] on button "Confirmar" at bounding box center [485, 355] width 50 height 15
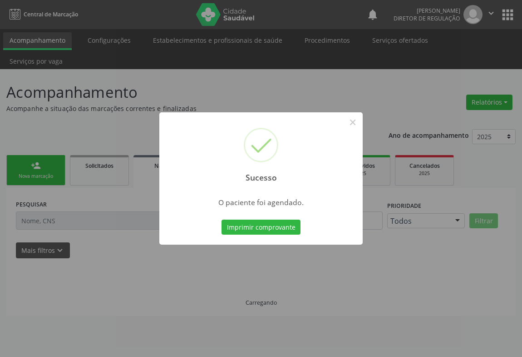
scroll to position [0, 0]
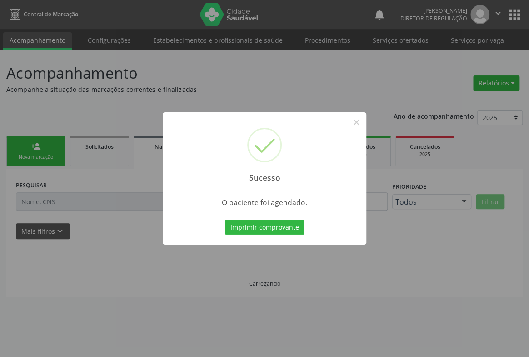
click at [225, 219] on button "Imprimir comprovante" at bounding box center [264, 226] width 79 height 15
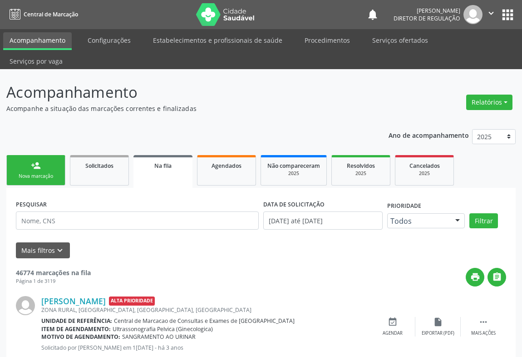
click at [39, 155] on link "person_add Nova marcação" at bounding box center [35, 170] width 59 height 30
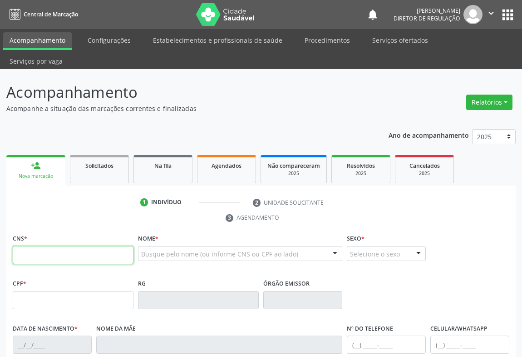
click at [45, 246] on input "text" at bounding box center [73, 255] width 121 height 18
type input "708 1086 3895 0240"
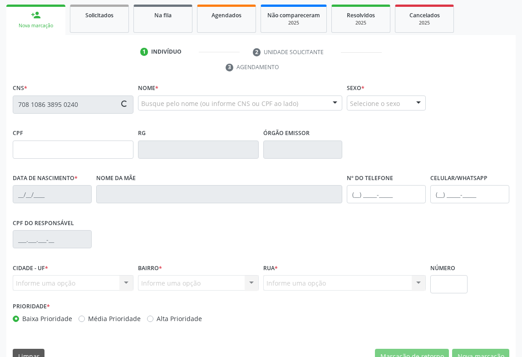
type input "1494467640"
type input "29/05/1987"
type input "(74) 99964-8585"
type input "047.156.045-66"
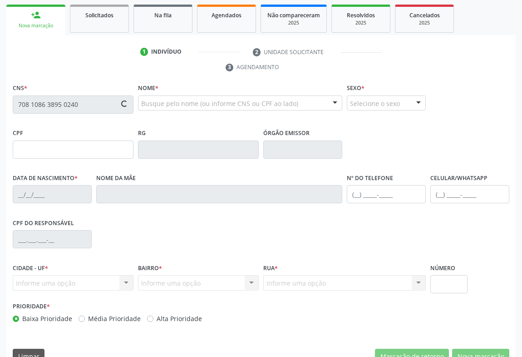
type input "SN"
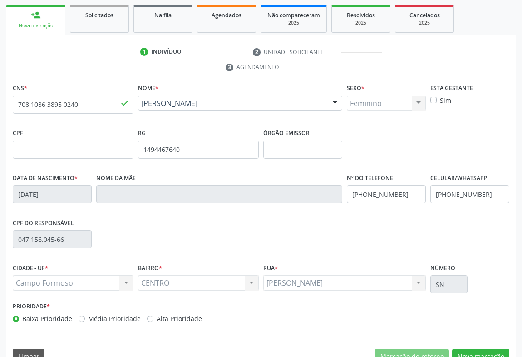
drag, startPoint x: 495, startPoint y: 344, endPoint x: 253, endPoint y: 230, distance: 267.4
click at [491, 341] on div "CNS * 708 1086 3895 0240 done Nome * Maria de Fatima Santos da Silva Maria de F…" at bounding box center [261, 225] width 510 height 289
drag, startPoint x: 486, startPoint y: 332, endPoint x: 220, endPoint y: 205, distance: 294.2
click at [486, 348] on button "Nova marcação" at bounding box center [480, 355] width 57 height 15
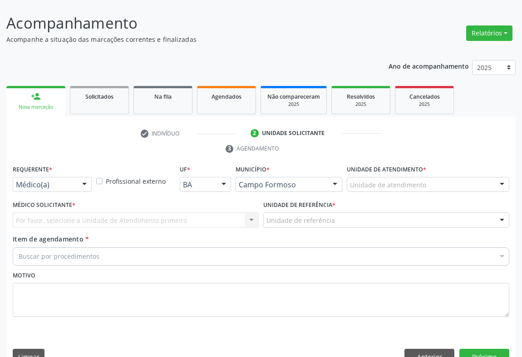
click at [84, 177] on div at bounding box center [85, 184] width 14 height 15
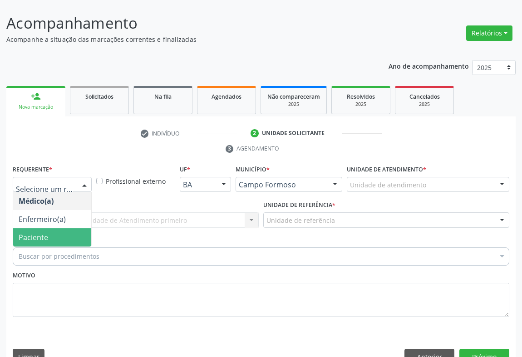
click at [53, 228] on span "Paciente" at bounding box center [52, 237] width 78 height 18
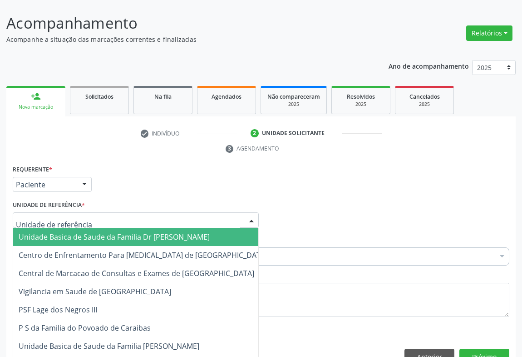
click at [129, 212] on div at bounding box center [136, 219] width 246 height 15
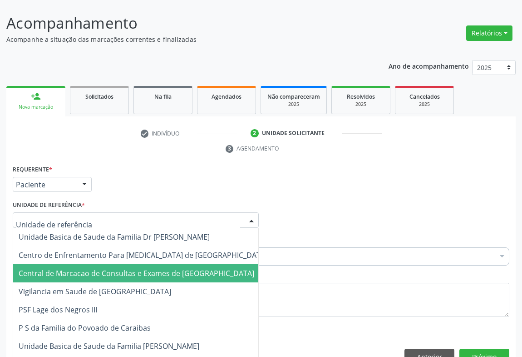
click at [129, 264] on span "Central de Marcacao de Consultas e Exames de [GEOGRAPHIC_DATA]" at bounding box center [143, 273] width 260 height 18
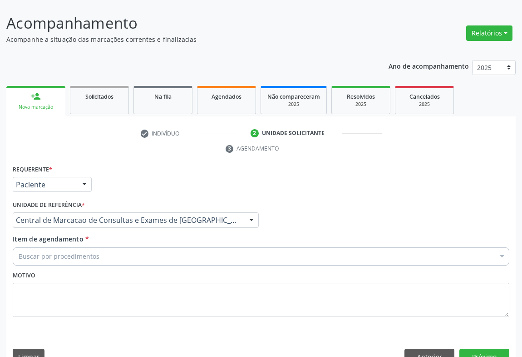
click at [145, 247] on div "Buscar por procedimentos" at bounding box center [261, 256] width 497 height 18
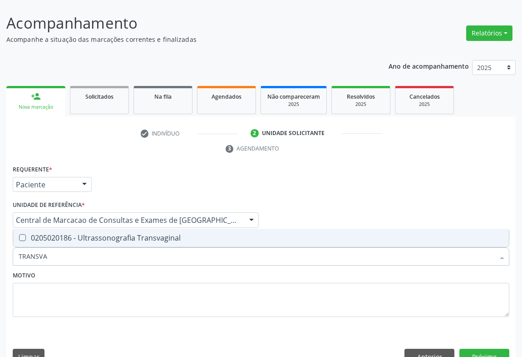
type input "TRANSVAG"
click at [142, 234] on div "0205020186 - Ultrassonografia Transvaginal" at bounding box center [261, 237] width 485 height 7
checkbox Transvaginal "true"
click at [477, 348] on button "Próximo" at bounding box center [485, 355] width 50 height 15
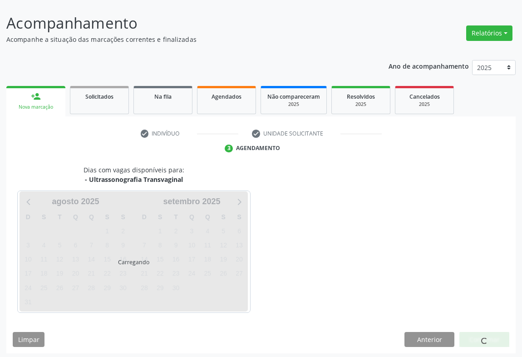
scroll to position [52, 0]
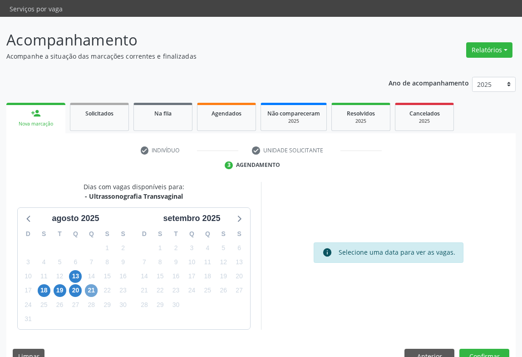
click at [95, 284] on span "21" at bounding box center [91, 290] width 13 height 13
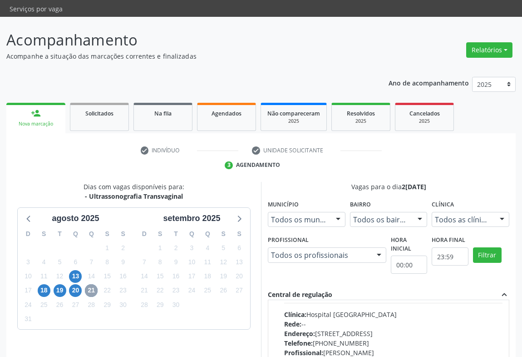
scroll to position [142, 0]
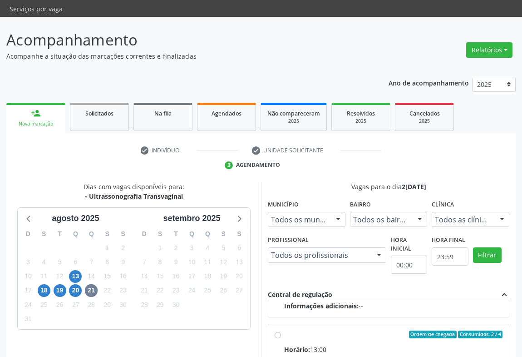
radio input "true"
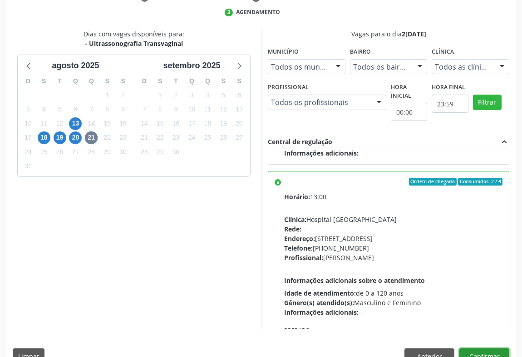
click at [485, 348] on button "Confirmar" at bounding box center [485, 355] width 50 height 15
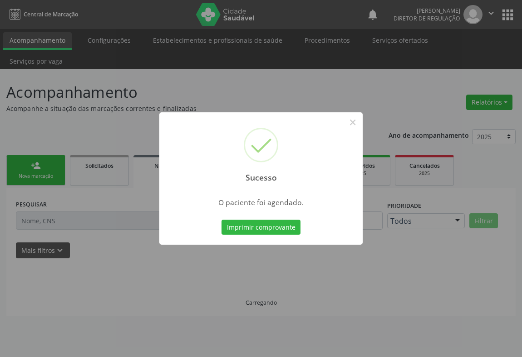
scroll to position [0, 0]
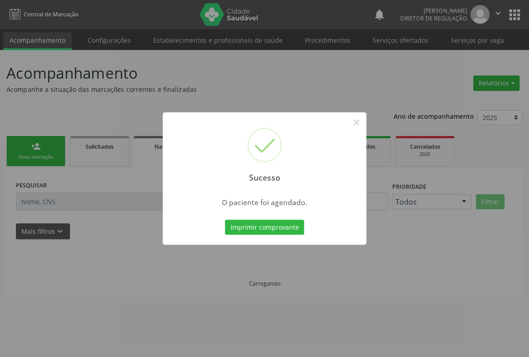
click at [225, 219] on button "Imprimir comprovante" at bounding box center [264, 226] width 79 height 15
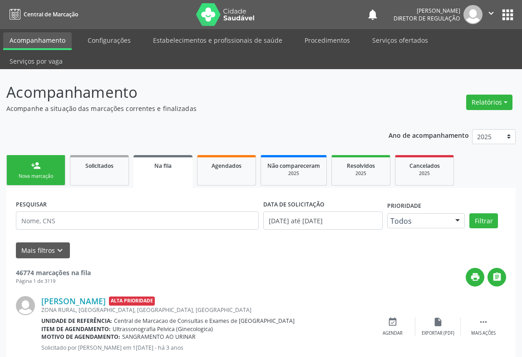
click at [488, 12] on icon "" at bounding box center [491, 13] width 10 height 10
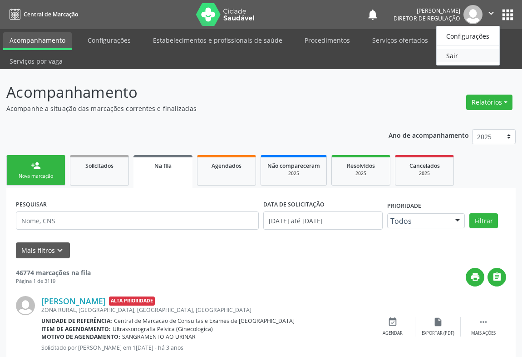
click at [465, 51] on link "Sair" at bounding box center [468, 55] width 63 height 13
